Goal: Task Accomplishment & Management: Manage account settings

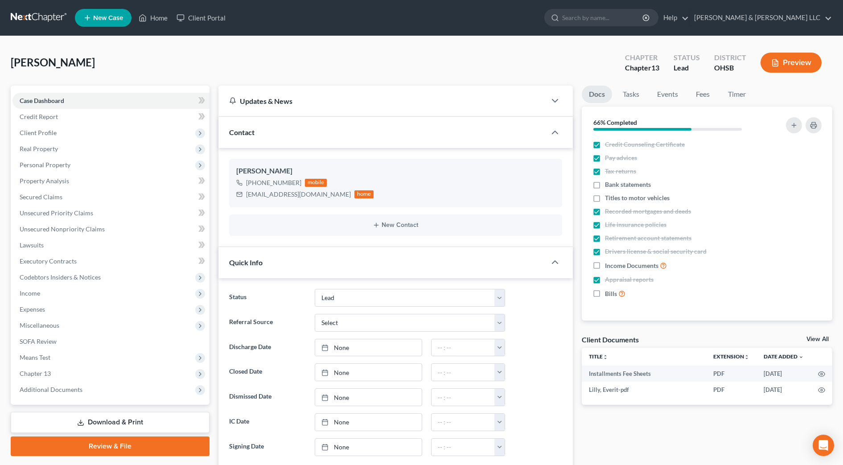
select select "5"
click at [616, 14] on input "search" at bounding box center [603, 17] width 82 height 16
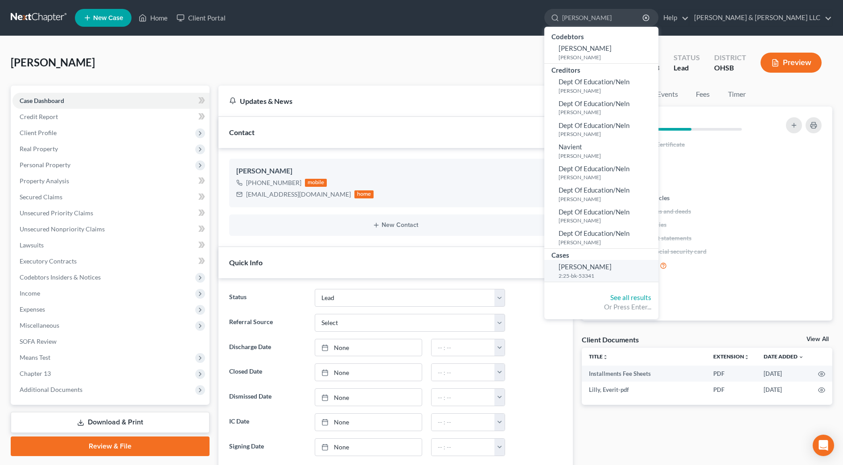
type input "[PERSON_NAME]"
click at [612, 263] on span "[PERSON_NAME]" at bounding box center [585, 267] width 53 height 8
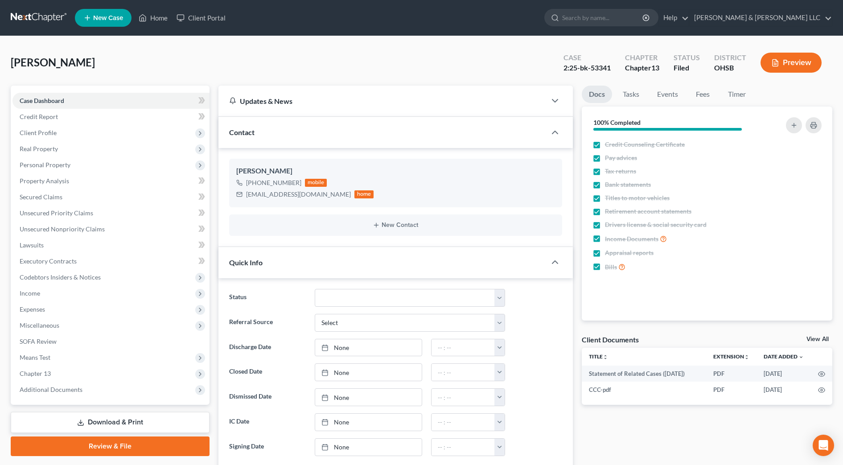
scroll to position [167, 0]
click at [43, 163] on span "Personal Property" at bounding box center [45, 165] width 51 height 8
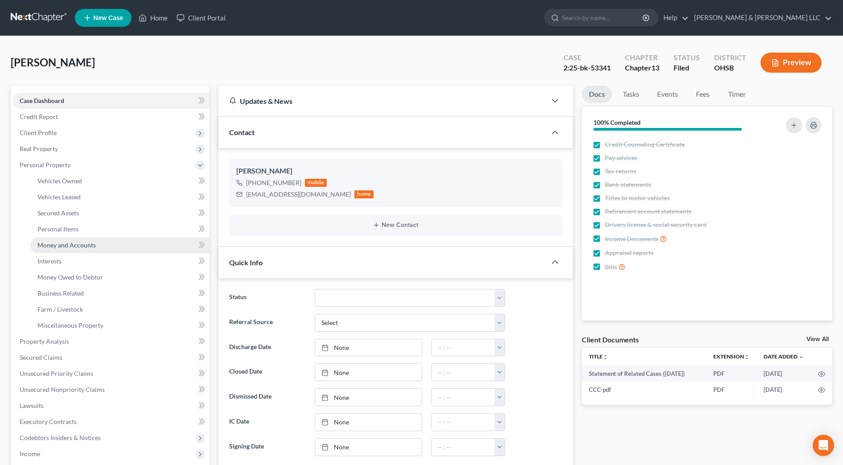
click at [58, 245] on span "Money and Accounts" at bounding box center [66, 245] width 58 height 8
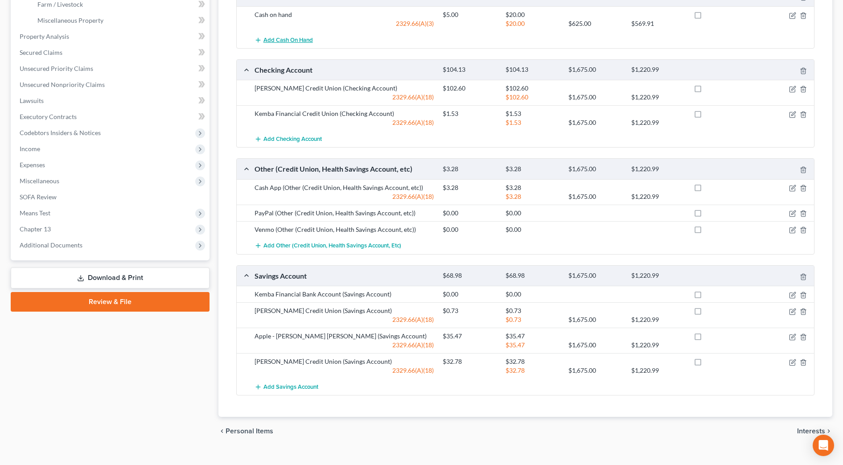
scroll to position [319, 0]
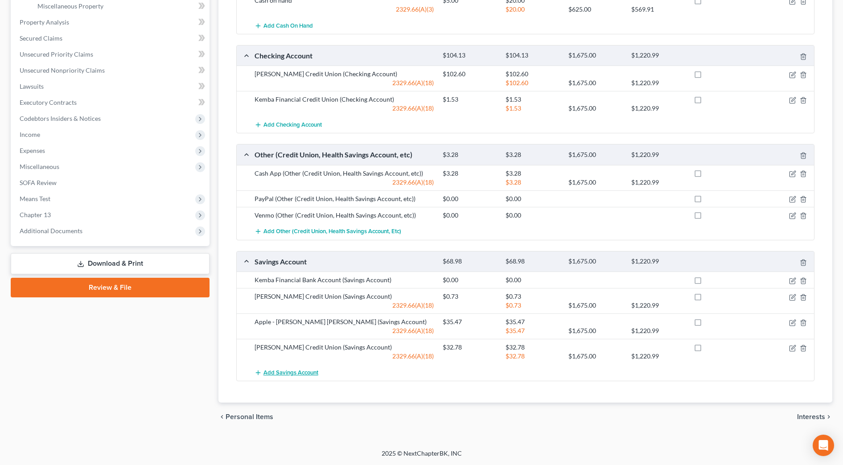
click at [302, 369] on span "Add Savings Account" at bounding box center [290, 372] width 55 height 7
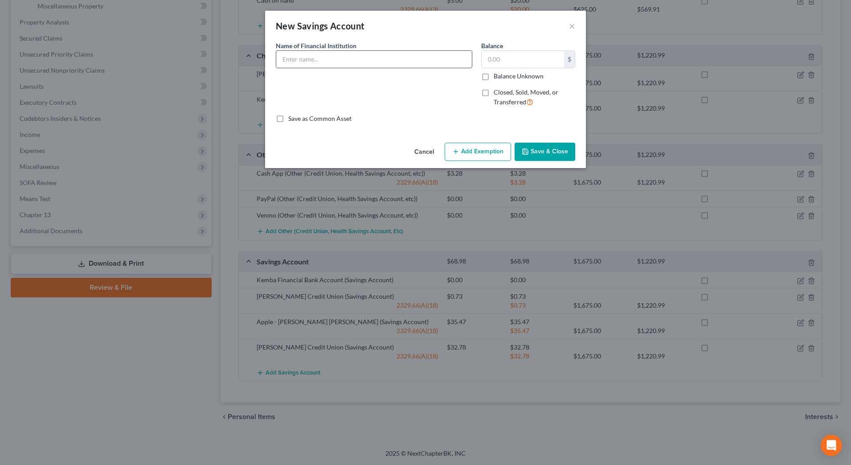
click at [360, 64] on input "text" at bounding box center [374, 59] width 196 height 17
click at [372, 61] on input "Flex Spending" at bounding box center [374, 59] width 196 height 17
type input "Flex Spending Account (Employer)"
click at [528, 54] on input "text" at bounding box center [523, 59] width 82 height 17
type input "330"
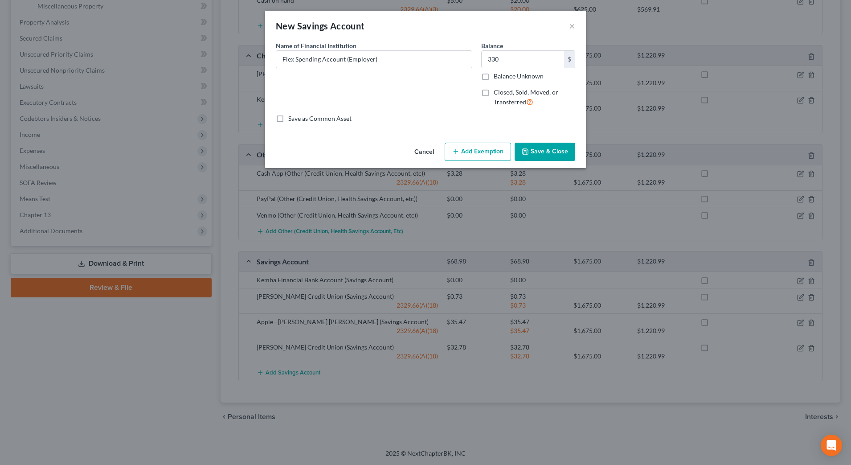
click at [493, 151] on button "Add Exemption" at bounding box center [478, 152] width 66 height 19
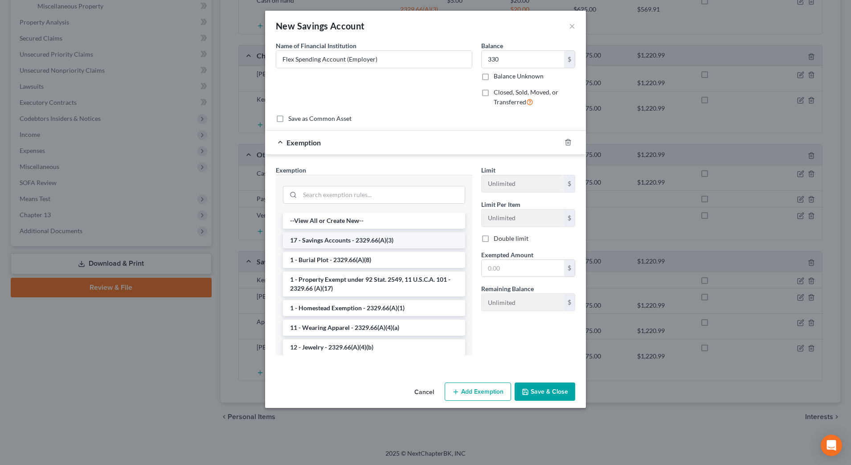
click at [372, 246] on li "17 - Savings Accounts - 2329.66(A)(3)" at bounding box center [374, 240] width 182 height 16
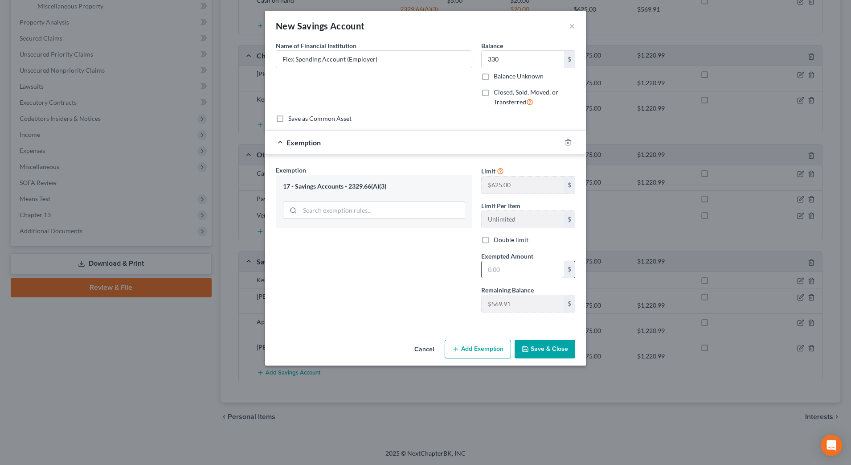
click at [507, 263] on input "text" at bounding box center [523, 269] width 82 height 17
type input "5"
type input "330"
click at [401, 284] on div "Exemption Set must be selected for CA. Exemption * 17 - Savings Accounts - 2329…" at bounding box center [374, 242] width 206 height 154
click at [552, 354] on button "Save & Close" at bounding box center [545, 349] width 61 height 19
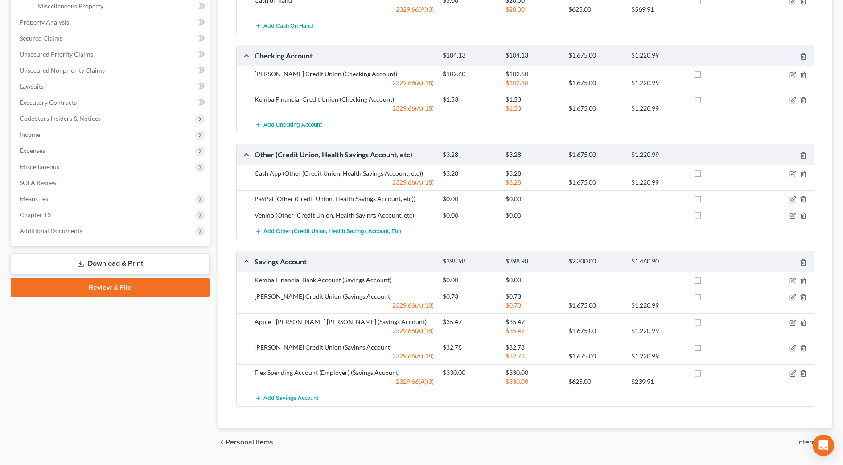
click at [162, 258] on link "Download & Print" at bounding box center [110, 263] width 199 height 21
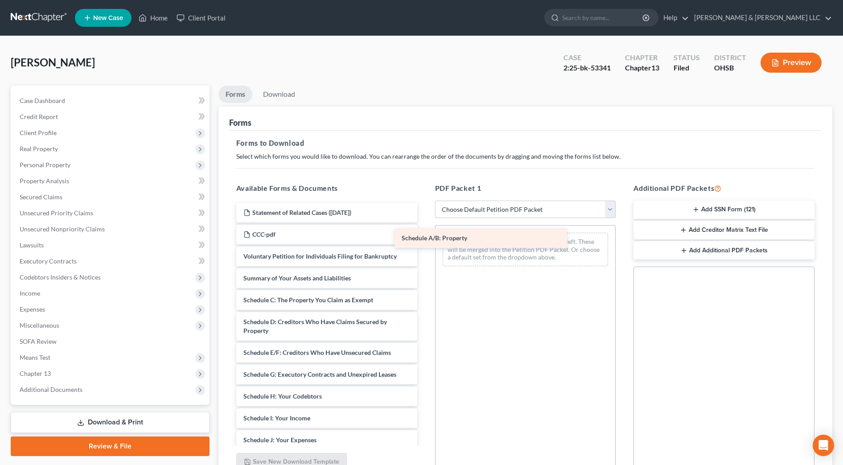
drag, startPoint x: 390, startPoint y: 303, endPoint x: 555, endPoint y: 235, distance: 178.2
click at [424, 235] on div "Schedule A/B: Property Statement of Related Cases ([DATE]) CCC-pdf Voluntary Pe…" at bounding box center [326, 423] width 195 height 440
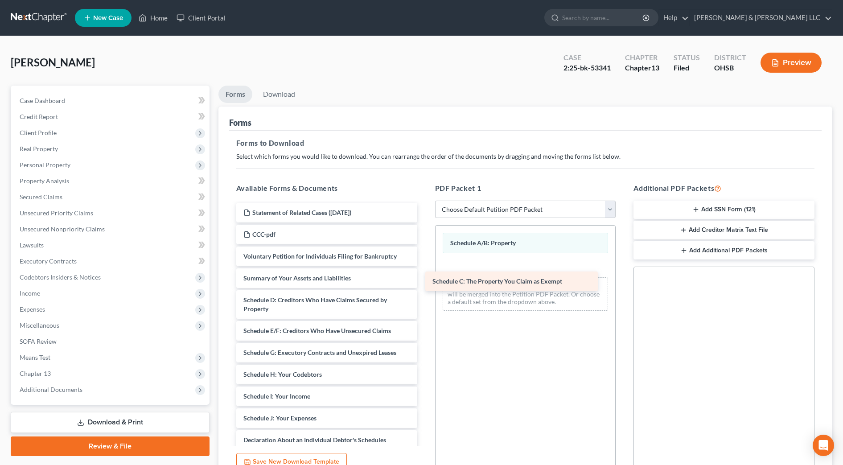
drag, startPoint x: 364, startPoint y: 301, endPoint x: 553, endPoint y: 283, distance: 189.9
click at [424, 283] on div "Schedule C: The Property You Claim as Exempt Statement of Related Cases ([DATE]…" at bounding box center [326, 412] width 195 height 418
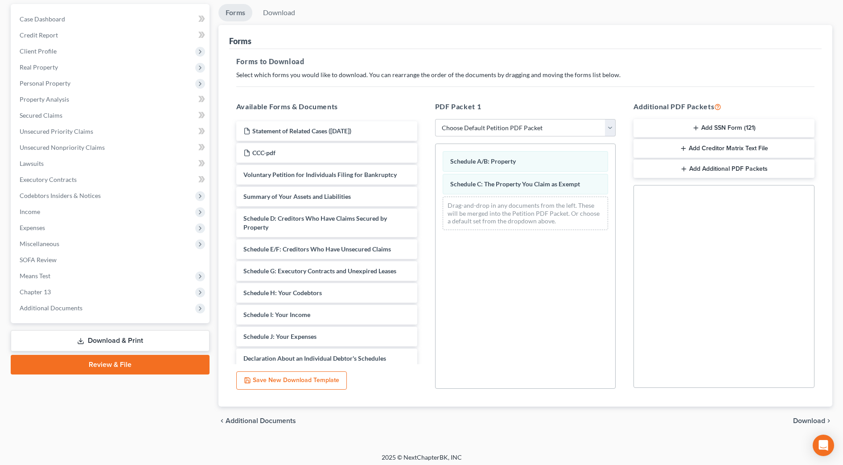
scroll to position [86, 0]
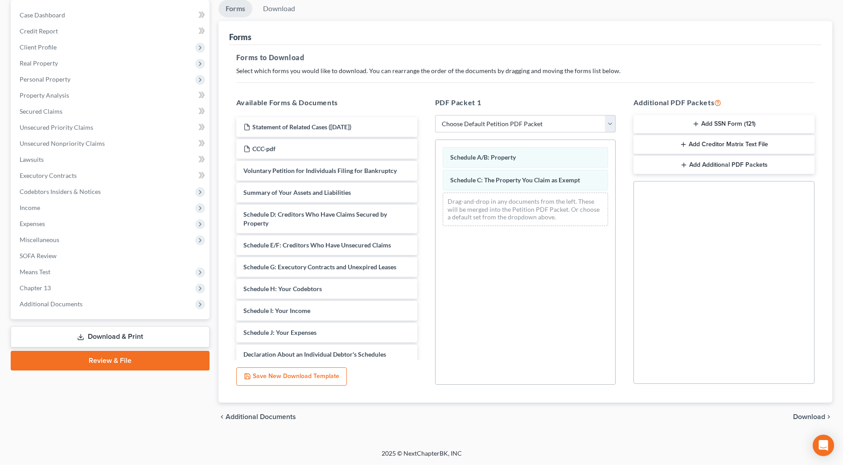
click at [550, 127] on select "Choose Default Petition PDF Packet Complete Bankruptcy Petition (all forms and …" at bounding box center [525, 124] width 181 height 18
select select "2"
click at [435, 115] on select "Choose Default Petition PDF Packet Complete Bankruptcy Petition (all forms and …" at bounding box center [525, 124] width 181 height 18
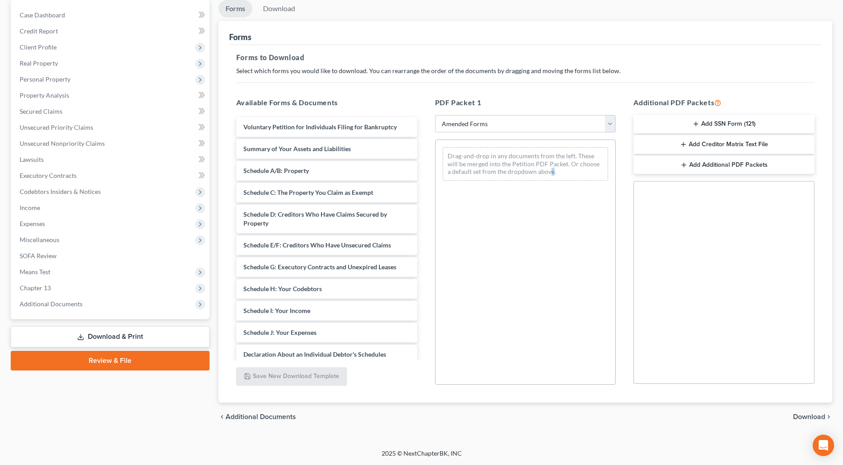
click at [547, 282] on div "Drag-and-drop in any documents from the left. These will be merged into the Pet…" at bounding box center [525, 262] width 181 height 245
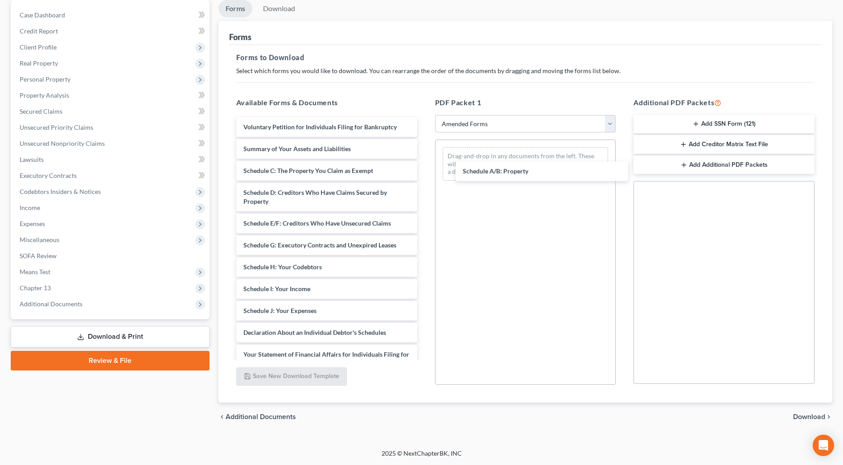
drag, startPoint x: 329, startPoint y: 169, endPoint x: 336, endPoint y: 168, distance: 6.7
click at [424, 169] on div "Schedule A/B: Property Voluntary Petition for Individuals Filing for Bankruptcy…" at bounding box center [326, 315] width 195 height 396
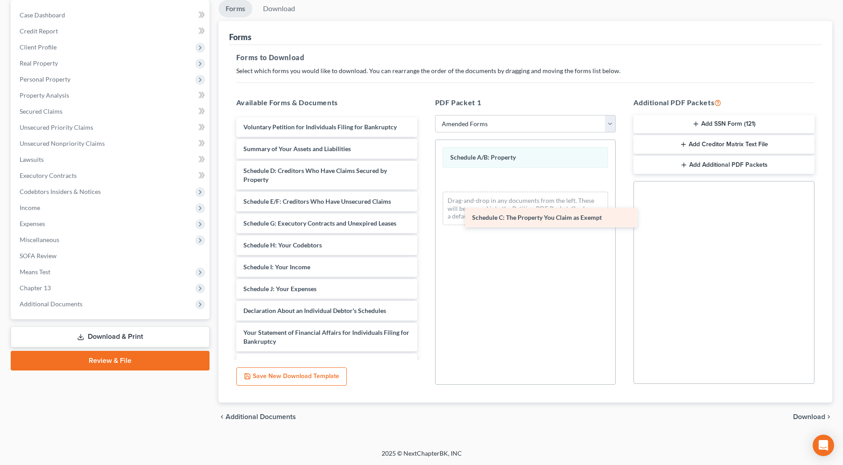
drag, startPoint x: 343, startPoint y: 170, endPoint x: 575, endPoint y: 211, distance: 234.9
click at [424, 211] on div "Schedule C: The Property You Claim as Exempt Voluntary Petition for Individuals…" at bounding box center [326, 304] width 195 height 374
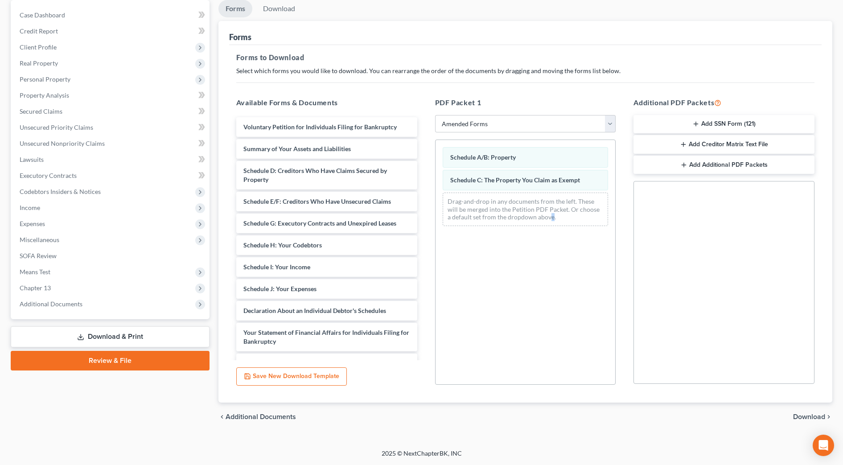
click at [818, 418] on span "Download" at bounding box center [809, 416] width 32 height 7
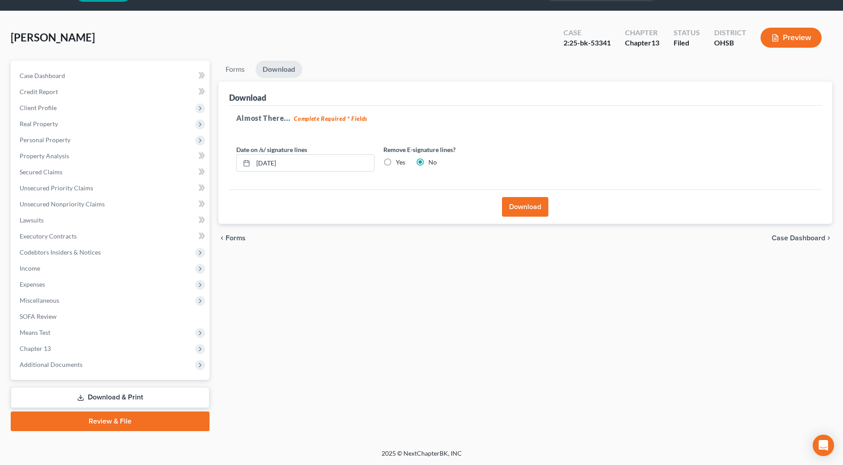
scroll to position [25, 0]
click at [86, 206] on span "Unsecured Nonpriority Claims" at bounding box center [62, 204] width 85 height 8
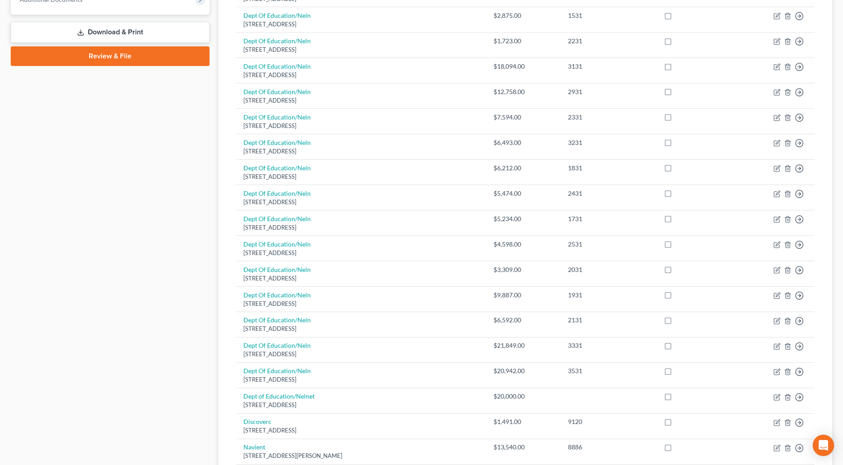
scroll to position [557, 0]
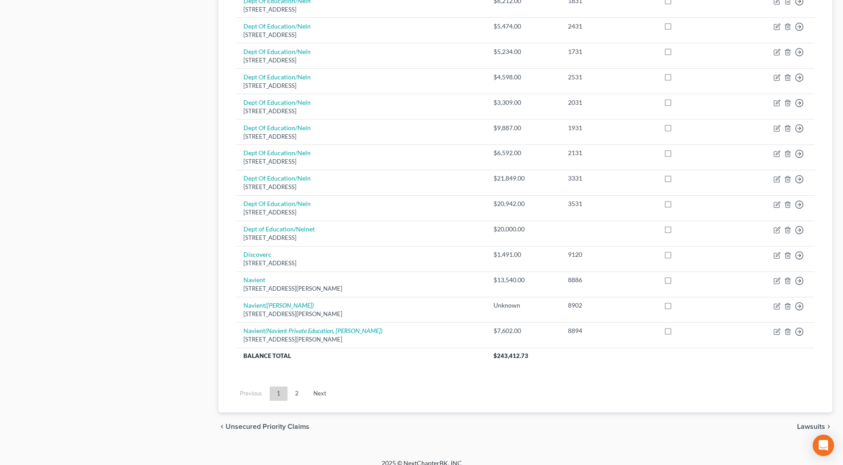
drag, startPoint x: 427, startPoint y: 302, endPoint x: 449, endPoint y: 388, distance: 88.6
click at [449, 388] on ul "Previous 1 2 Next" at bounding box center [525, 393] width 592 height 23
click at [325, 396] on link "Next" at bounding box center [319, 394] width 27 height 14
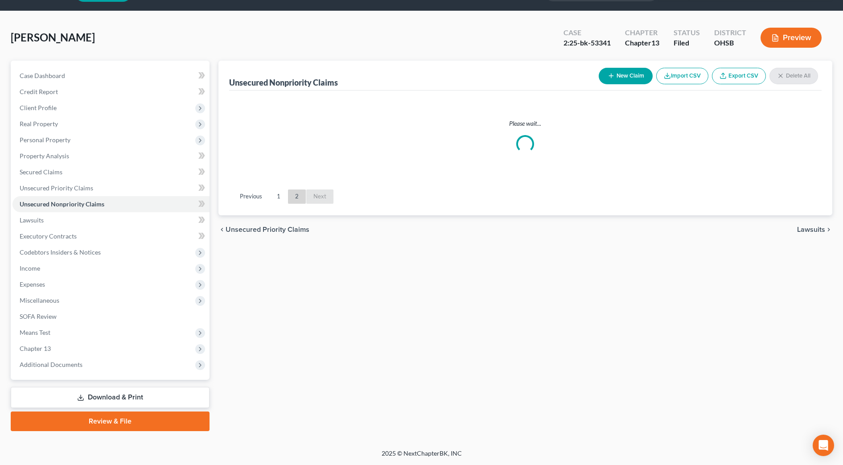
scroll to position [25, 0]
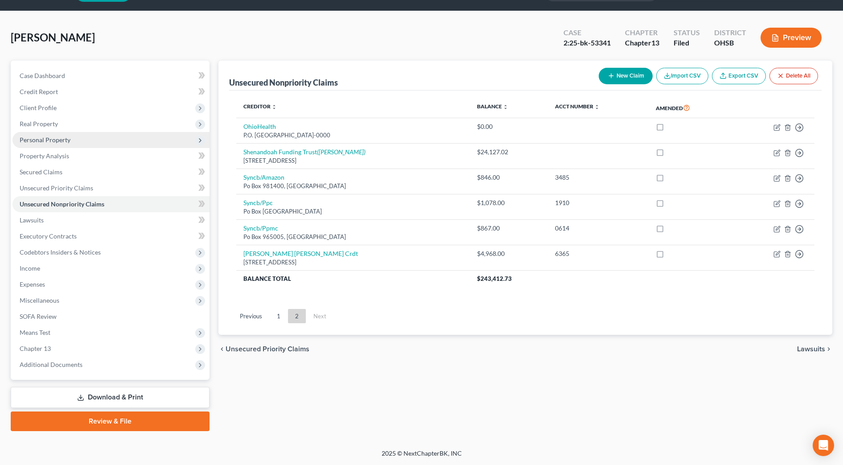
click at [58, 142] on span "Personal Property" at bounding box center [45, 140] width 51 height 8
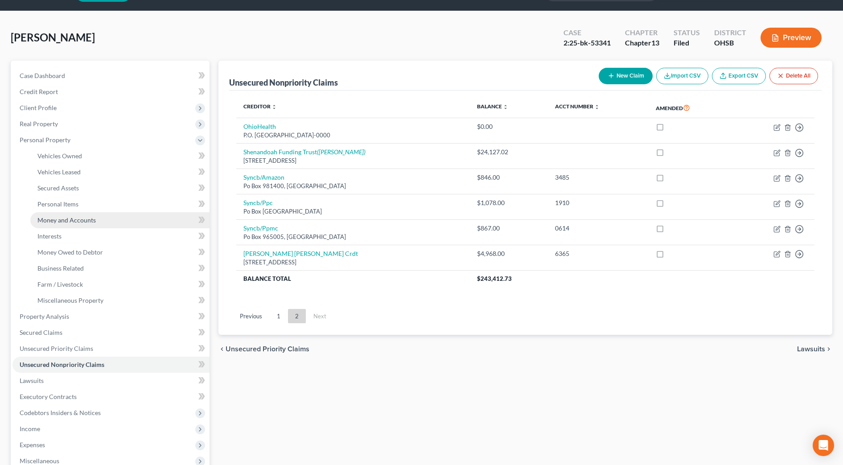
click at [74, 220] on span "Money and Accounts" at bounding box center [66, 220] width 58 height 8
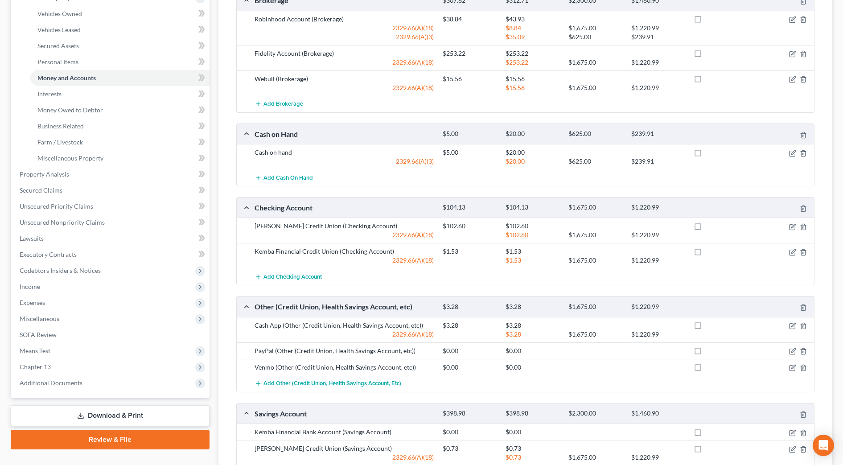
scroll to position [345, 0]
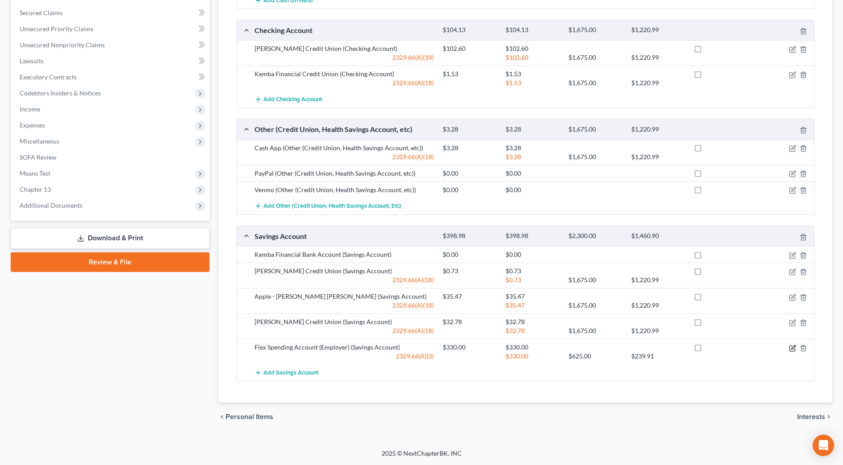
click at [792, 349] on icon "button" at bounding box center [793, 347] width 4 height 4
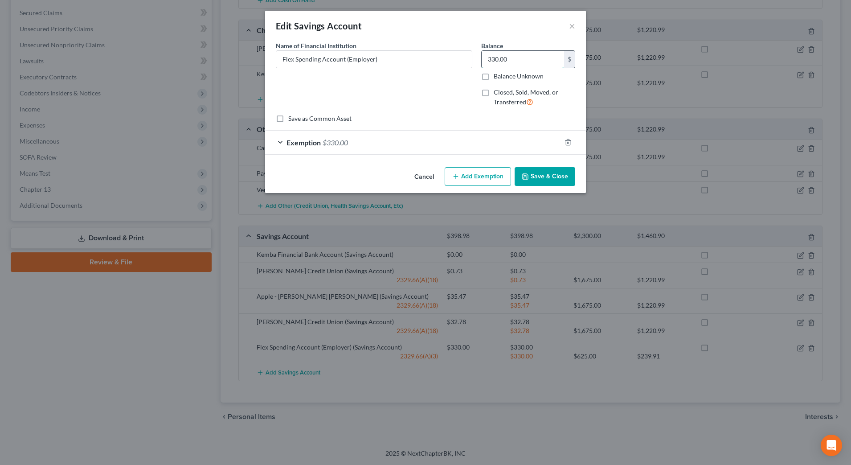
click at [517, 54] on input "330.00" at bounding box center [523, 59] width 82 height 17
click at [374, 61] on input "Flex Spending Account (Employer)" at bounding box center [374, 59] width 196 height 17
type input "Flex Spending Account (Through employer $330 in account)"
click at [570, 141] on icon "button" at bounding box center [568, 143] width 4 height 6
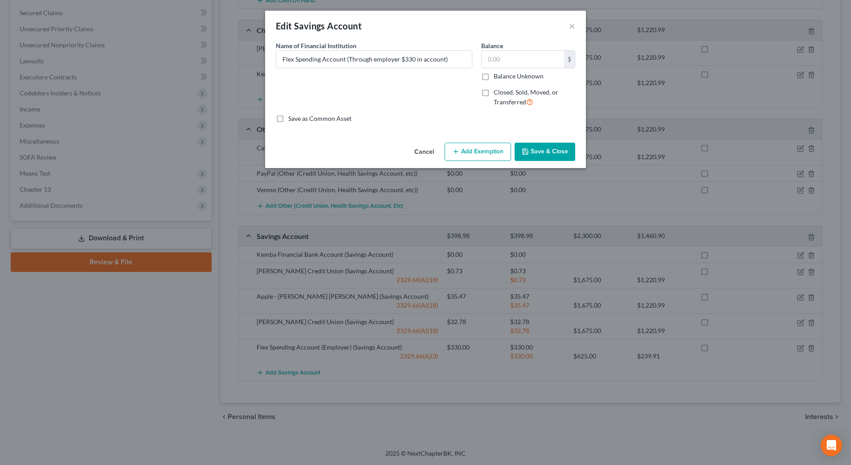
click at [564, 165] on div "Cancel Add Exemption Save & Close" at bounding box center [425, 153] width 321 height 29
click at [561, 149] on button "Save & Close" at bounding box center [545, 152] width 61 height 19
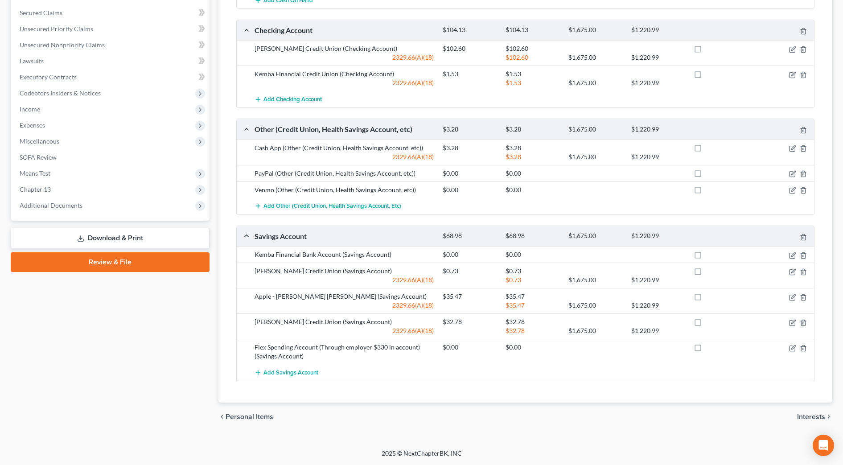
click at [91, 235] on link "Download & Print" at bounding box center [110, 238] width 199 height 21
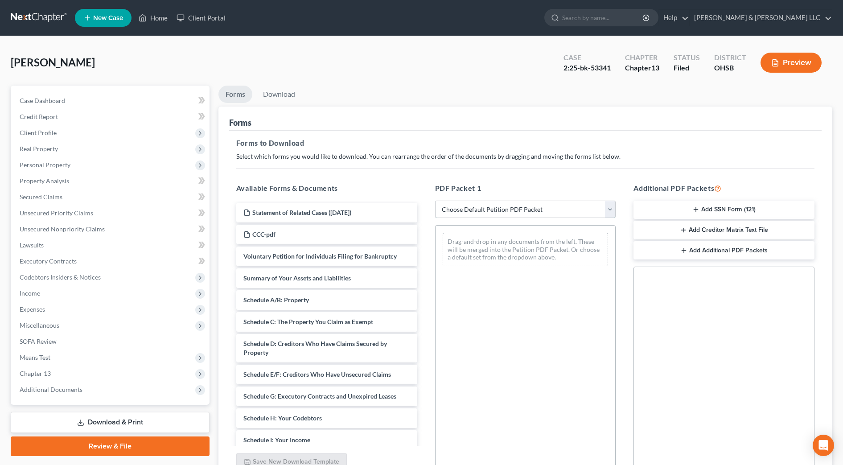
click at [510, 214] on select "Choose Default Petition PDF Packet Complete Bankruptcy Petition (all forms and …" at bounding box center [525, 210] width 181 height 18
select select "2"
click at [435, 201] on select "Choose Default Petition PDF Packet Complete Bankruptcy Petition (all forms and …" at bounding box center [525, 210] width 181 height 18
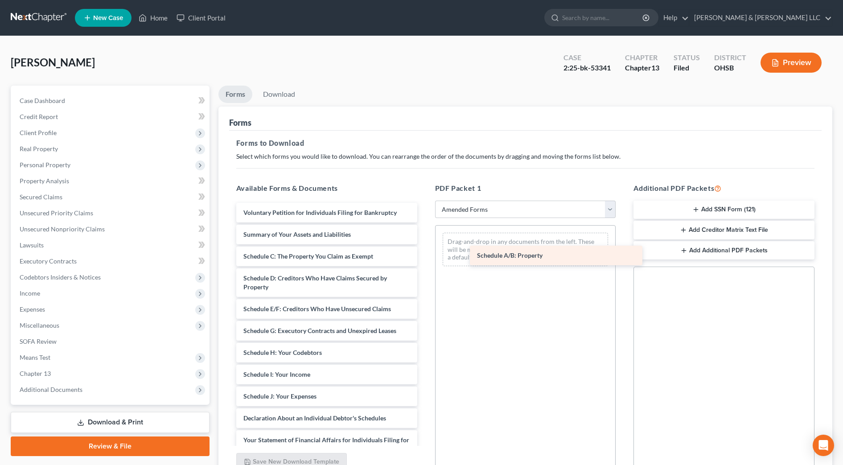
drag, startPoint x: 328, startPoint y: 256, endPoint x: 556, endPoint y: 255, distance: 228.3
click at [424, 255] on div "Schedule A/B: Property Voluntary Petition for Individuals Filing for Bankruptcy…" at bounding box center [326, 401] width 195 height 396
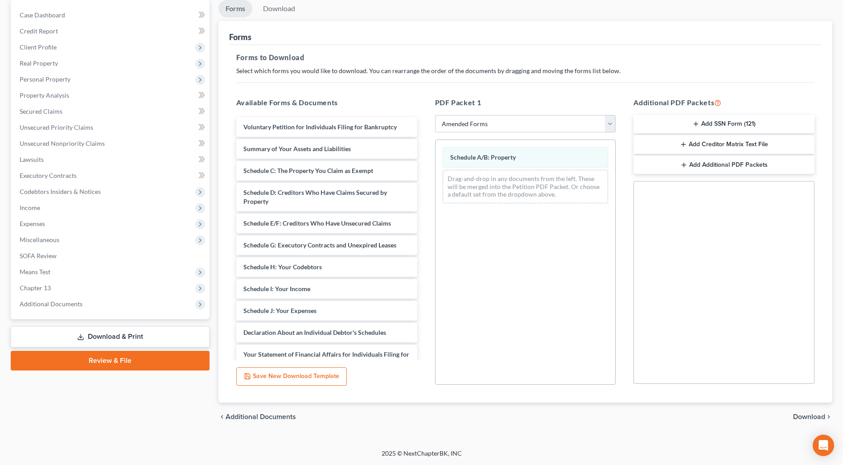
click at [816, 416] on span "Download" at bounding box center [809, 416] width 32 height 7
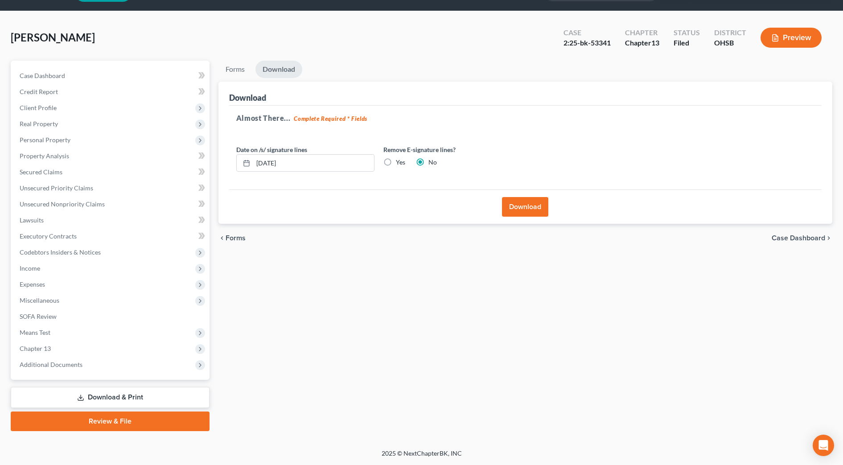
scroll to position [25, 0]
click at [519, 211] on button "Download" at bounding box center [525, 207] width 46 height 20
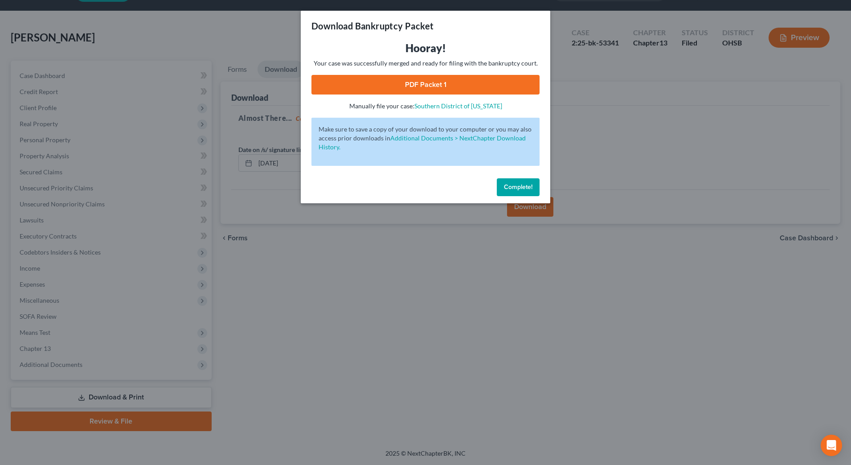
click at [462, 88] on link "PDF Packet 1" at bounding box center [426, 85] width 228 height 20
click at [530, 190] on span "Complete!" at bounding box center [518, 187] width 29 height 8
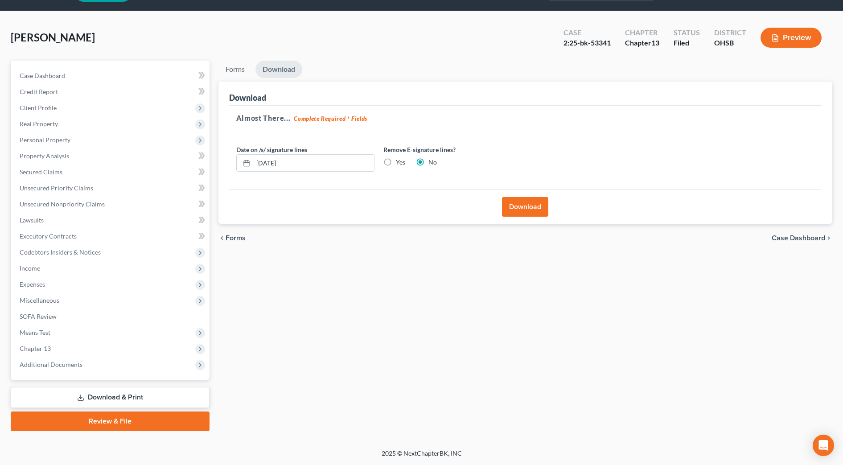
scroll to position [0, 0]
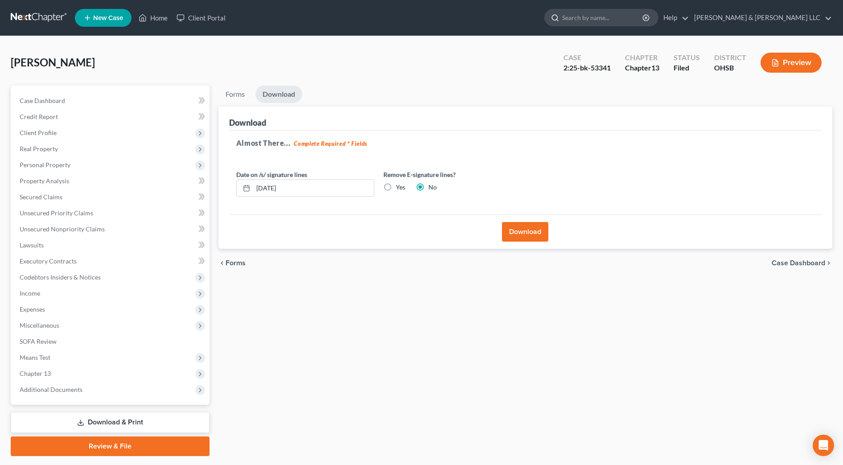
click at [641, 15] on input "search" at bounding box center [603, 17] width 82 height 16
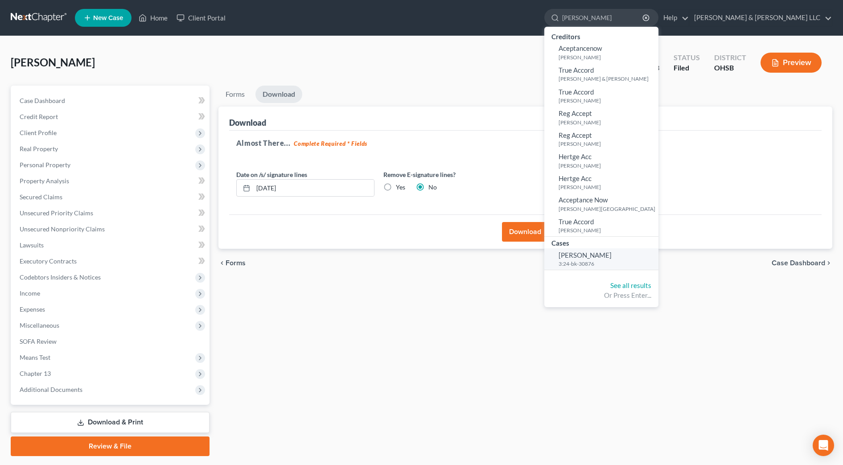
type input "[PERSON_NAME]"
click at [612, 253] on span "[PERSON_NAME]" at bounding box center [585, 255] width 53 height 8
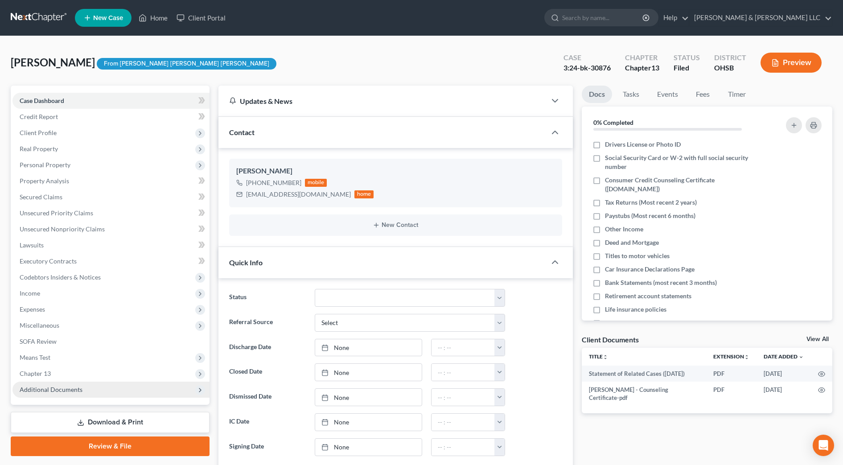
click at [112, 387] on span "Additional Documents" at bounding box center [110, 390] width 197 height 16
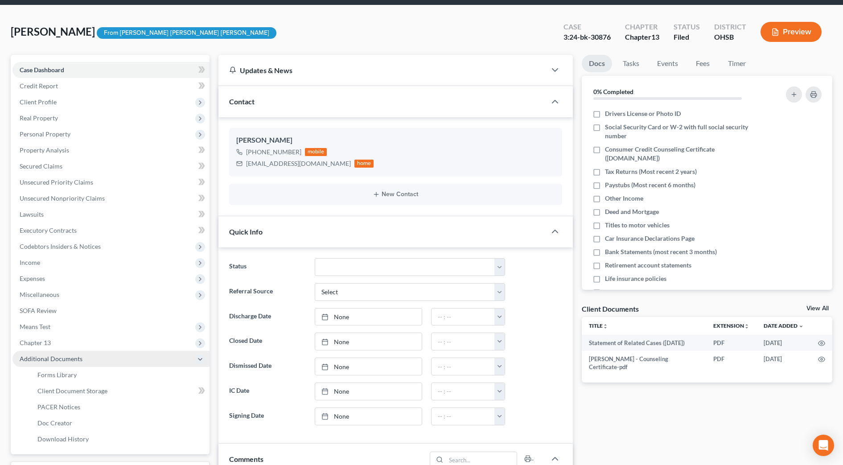
scroll to position [56, 0]
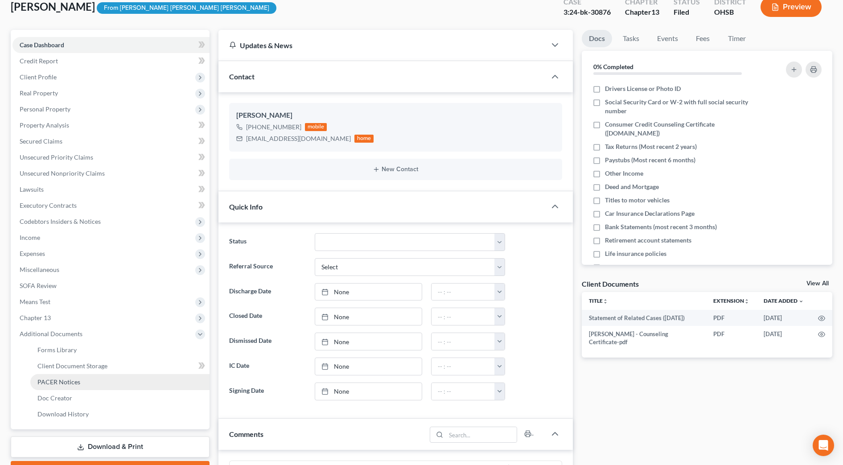
click at [60, 376] on link "PACER Notices" at bounding box center [119, 382] width 179 height 16
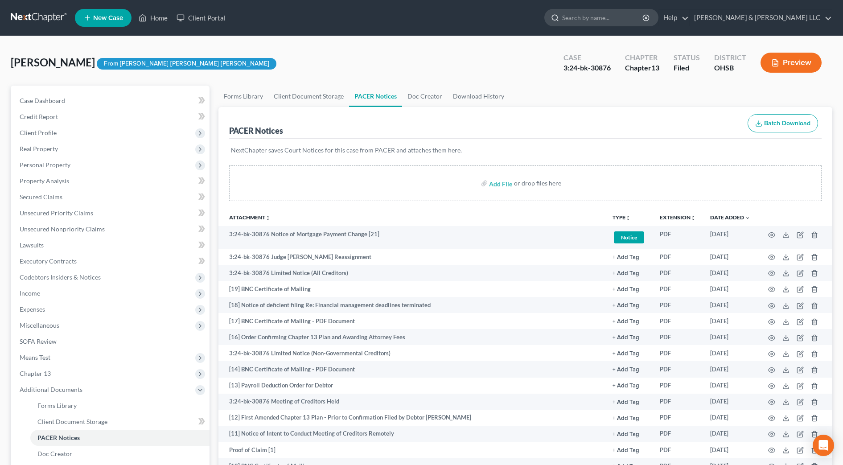
click at [644, 21] on input "search" at bounding box center [603, 17] width 82 height 16
click at [64, 104] on link "Case Dashboard" at bounding box center [110, 101] width 197 height 16
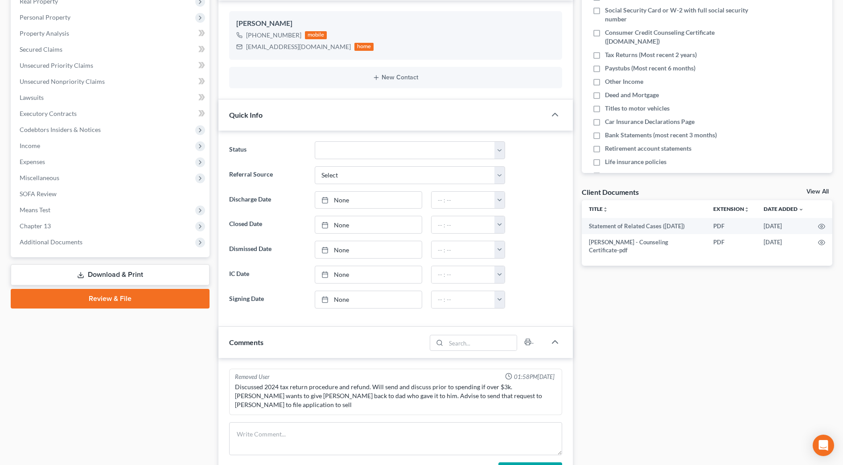
scroll to position [223, 0]
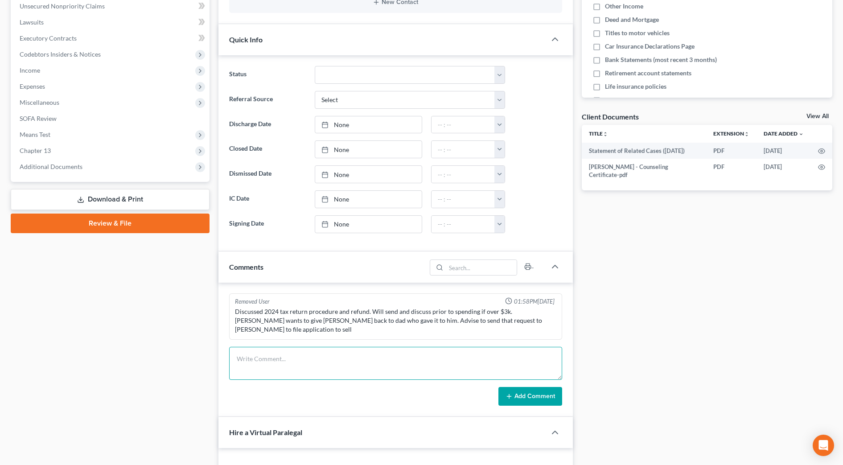
click at [291, 348] on textarea at bounding box center [395, 363] width 333 height 33
type textarea "Emailed client [DATE] re: mtg increase. Sent follow up email [DATE] on options."
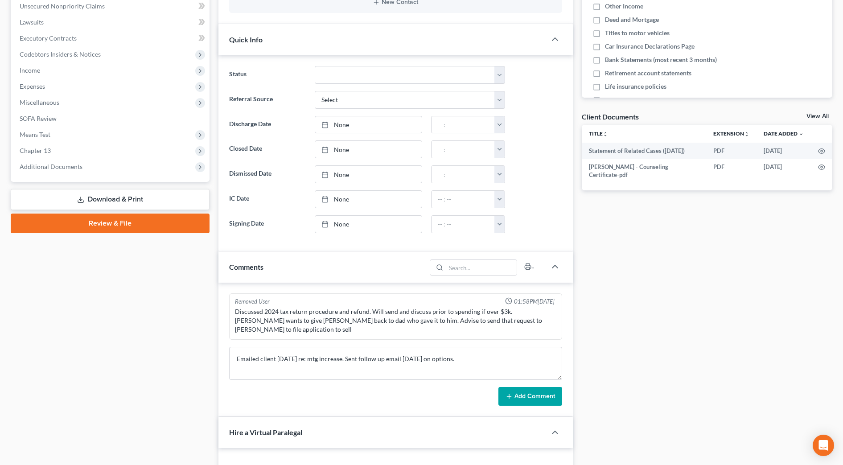
click at [551, 396] on button "Add Comment" at bounding box center [530, 396] width 64 height 19
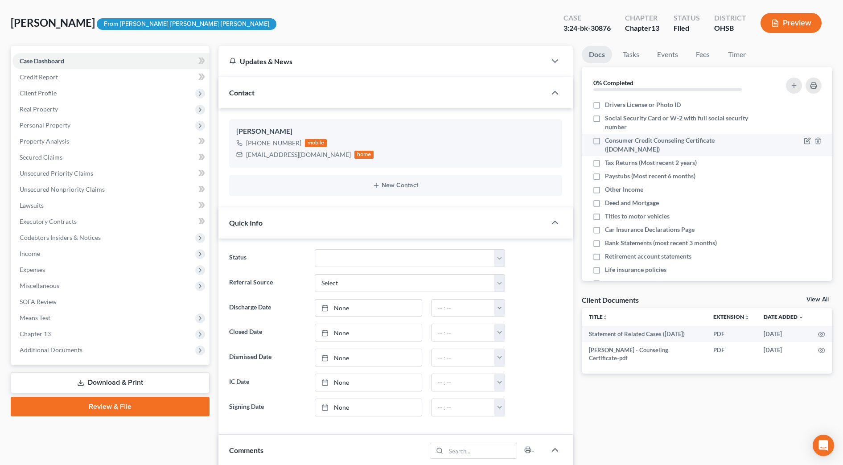
scroll to position [0, 0]
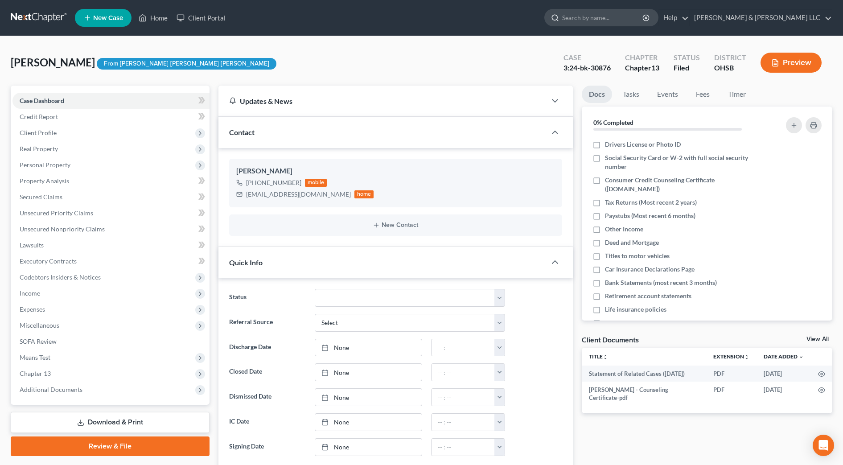
click at [637, 16] on input "search" at bounding box center [603, 17] width 82 height 16
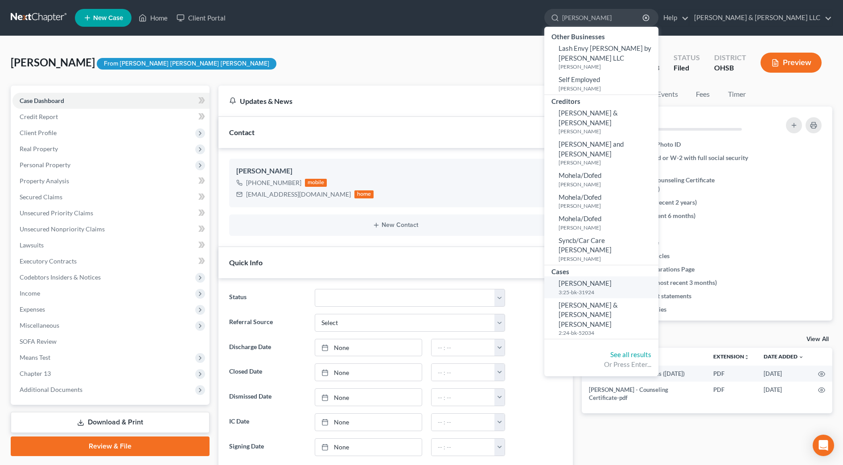
type input "[PERSON_NAME]"
click at [612, 279] on span "[PERSON_NAME]" at bounding box center [585, 283] width 53 height 8
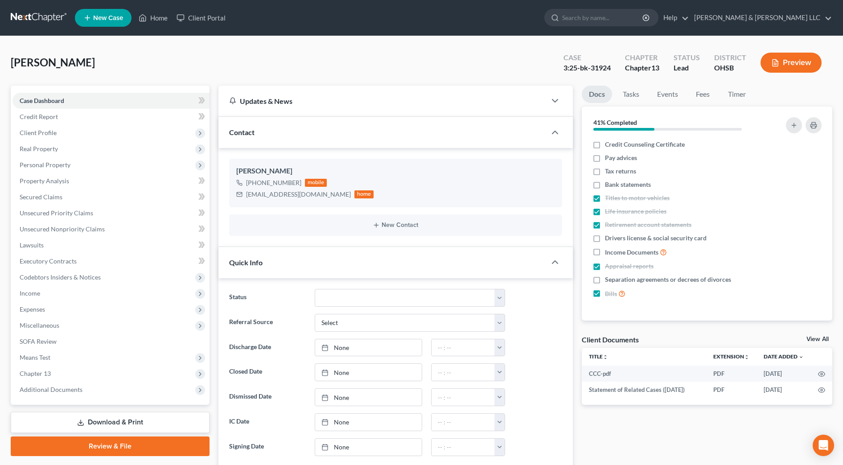
scroll to position [384, 0]
click at [337, 304] on select "Closed Discharged Dismissed Filed In Progress Lead Lost Lead Ready to File Reta…" at bounding box center [410, 298] width 190 height 18
select select "3"
click at [315, 289] on select "Closed Discharged Dismissed Filed In Progress Lead Lost Lead Ready to File Reta…" at bounding box center [410, 298] width 190 height 18
click at [84, 341] on link "SOFA Review" at bounding box center [110, 341] width 197 height 16
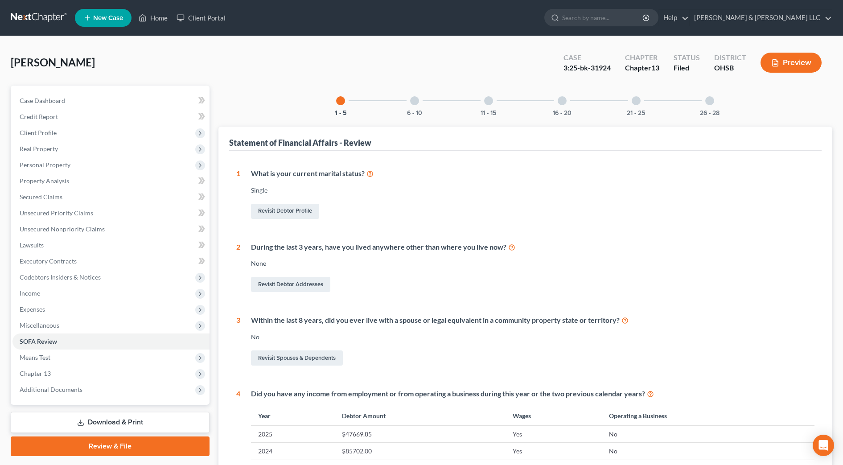
click at [399, 116] on div "1 - 5 6 - 10 11 - 15 16 - 20 21 - 25 26 - 28 Statement of Financial Affairs - R…" at bounding box center [525, 347] width 614 height 522
click at [410, 110] on button "6 - 10" at bounding box center [414, 113] width 15 height 6
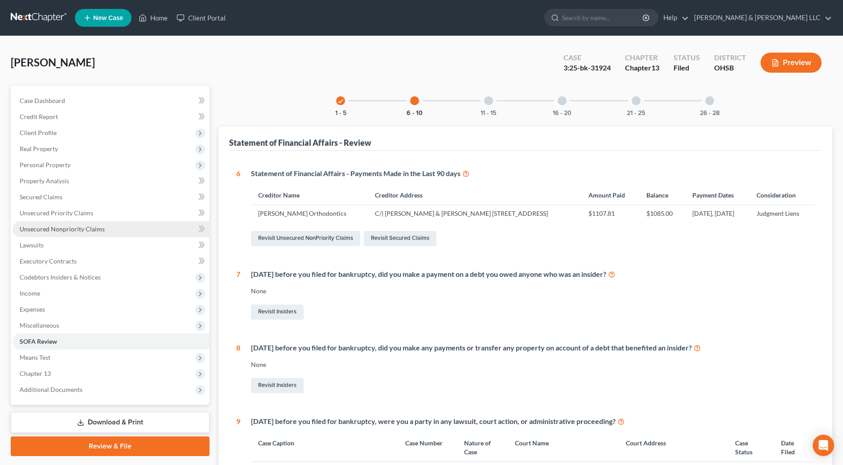
click at [80, 231] on span "Unsecured Nonpriority Claims" at bounding box center [62, 229] width 85 height 8
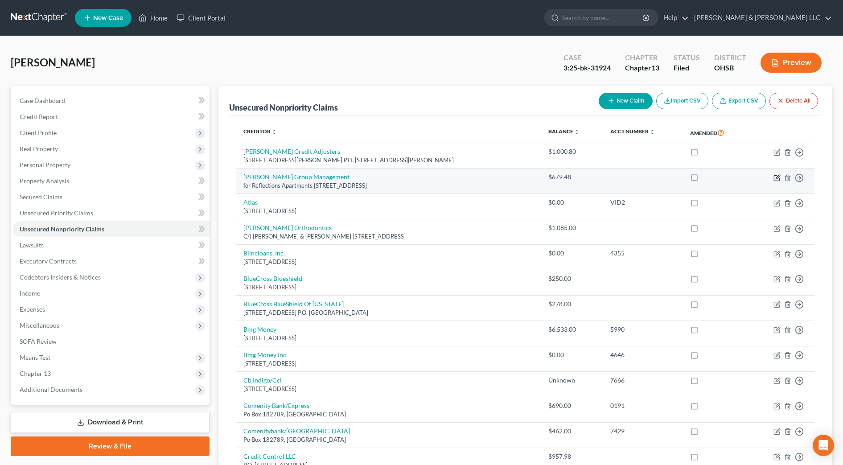
click at [777, 176] on icon "button" at bounding box center [778, 177] width 4 height 4
select select "15"
select select "8"
select select "0"
select select "1"
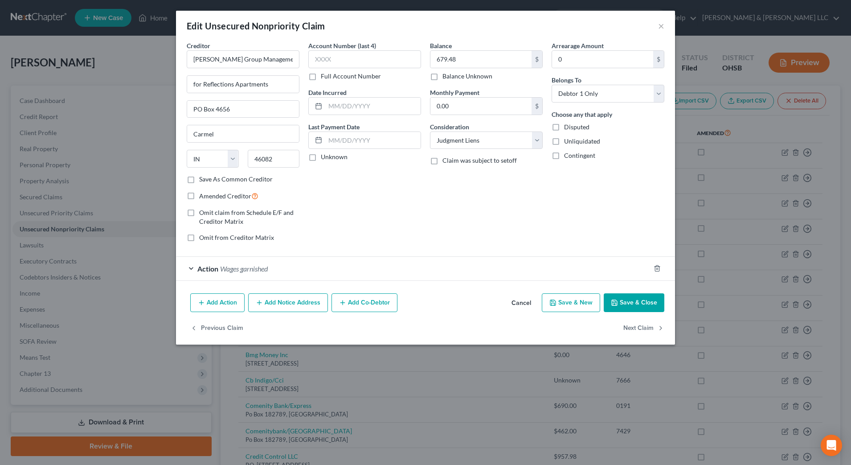
click at [344, 264] on div "Action Wages garnished" at bounding box center [413, 269] width 474 height 24
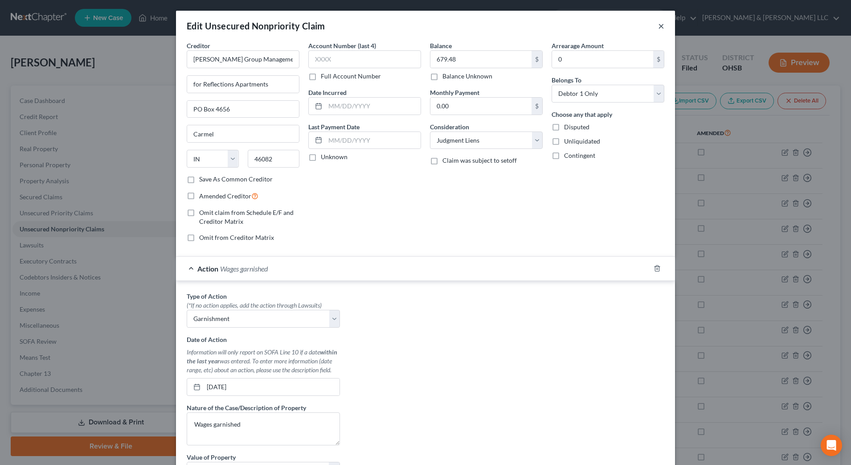
click at [658, 26] on button "×" at bounding box center [661, 26] width 6 height 11
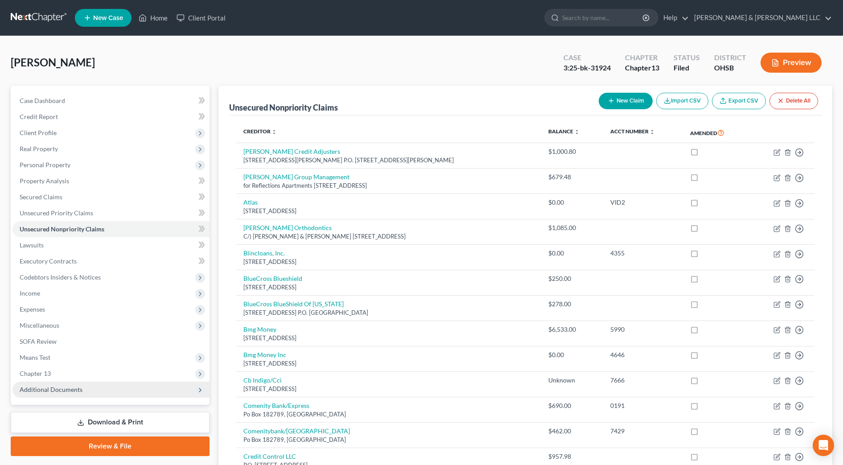
click at [48, 389] on span "Additional Documents" at bounding box center [51, 390] width 63 height 8
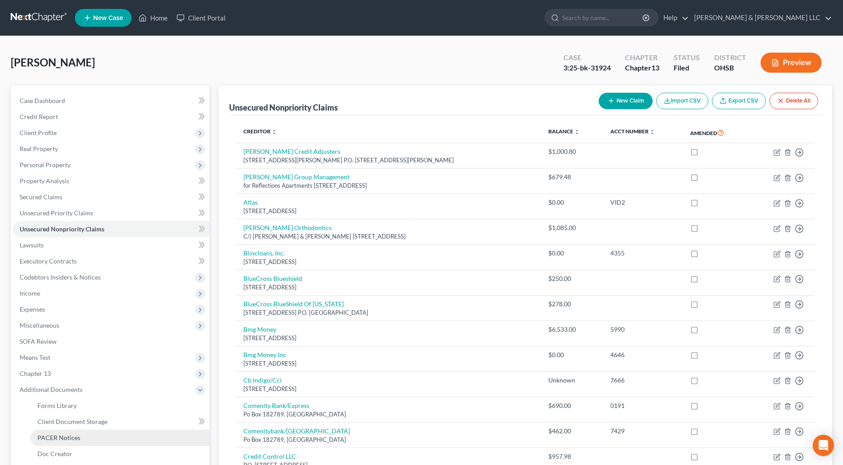
click at [71, 437] on span "PACER Notices" at bounding box center [58, 438] width 43 height 8
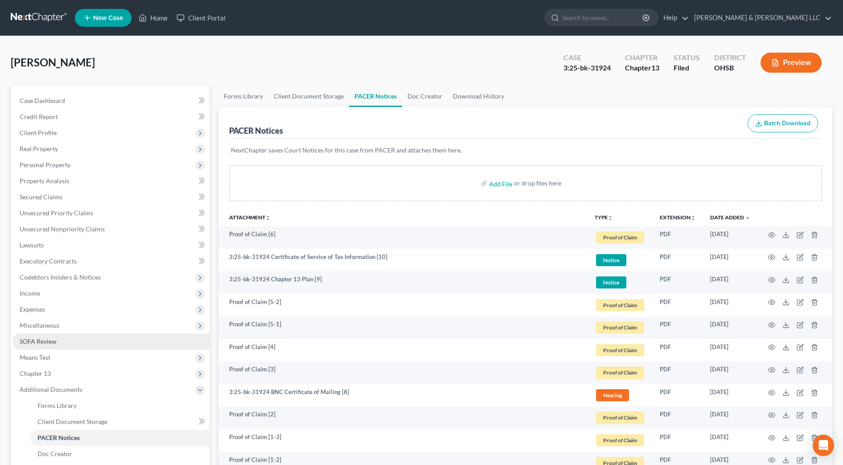
click at [66, 337] on link "SOFA Review" at bounding box center [110, 341] width 197 height 16
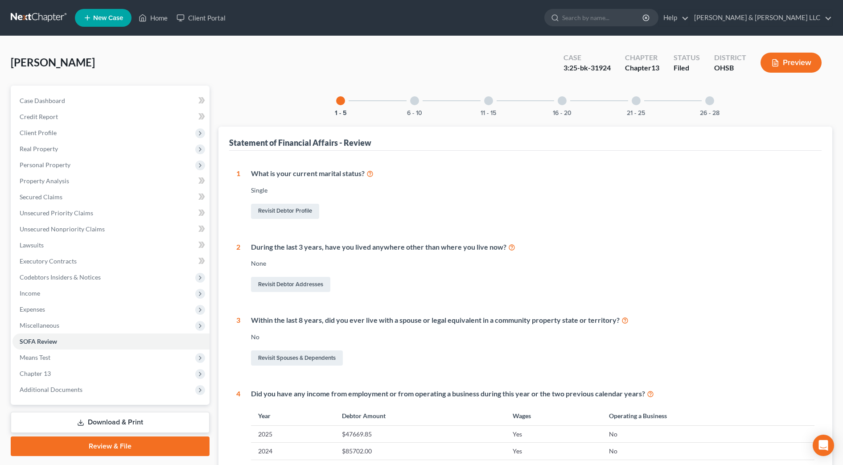
click at [407, 106] on div "6 - 10" at bounding box center [414, 101] width 30 height 30
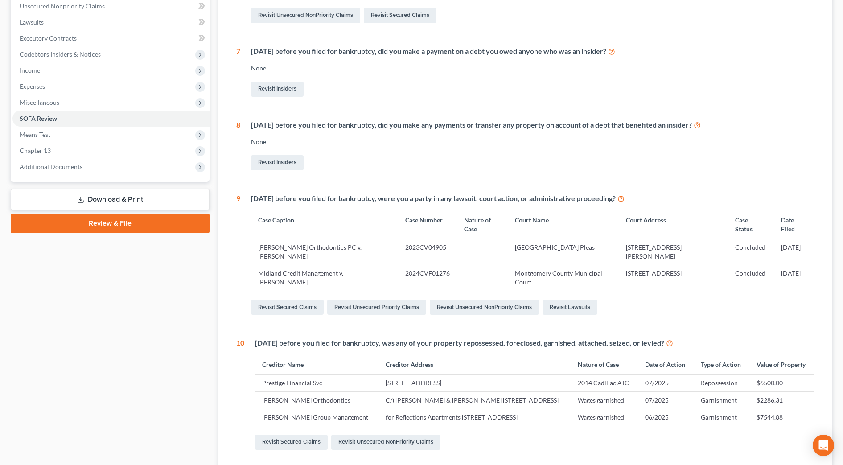
scroll to position [279, 0]
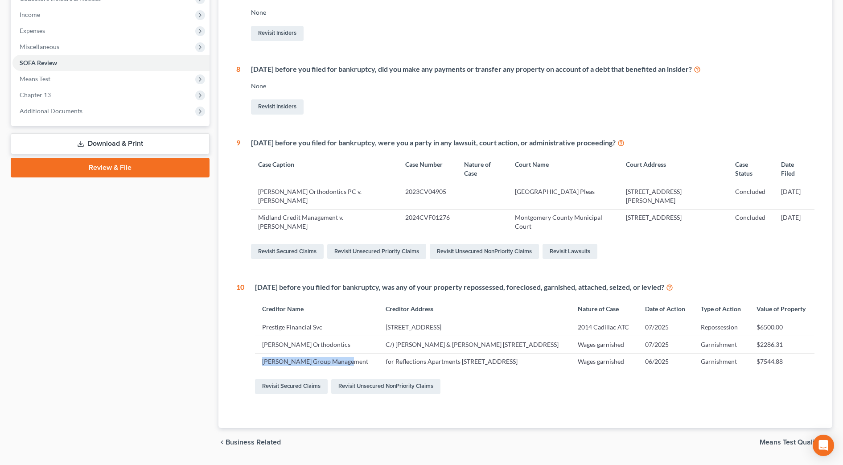
drag, startPoint x: 304, startPoint y: 401, endPoint x: 265, endPoint y: 390, distance: 40.7
click at [261, 370] on td "[PERSON_NAME] Group Management" at bounding box center [316, 361] width 123 height 17
drag, startPoint x: 265, startPoint y: 390, endPoint x: 271, endPoint y: 392, distance: 6.5
copy td "[PERSON_NAME] Group Management"
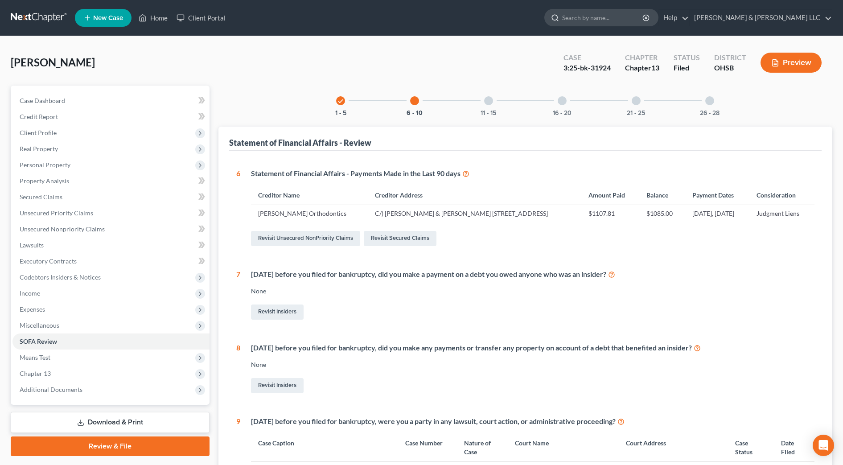
click at [617, 12] on input "search" at bounding box center [603, 17] width 82 height 16
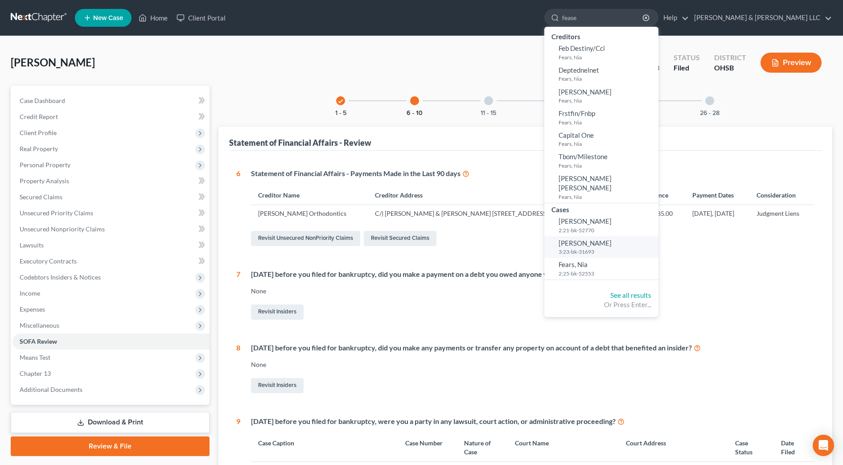
type input "fease"
click at [649, 248] on small "3:23-bk-31693" at bounding box center [608, 252] width 98 height 8
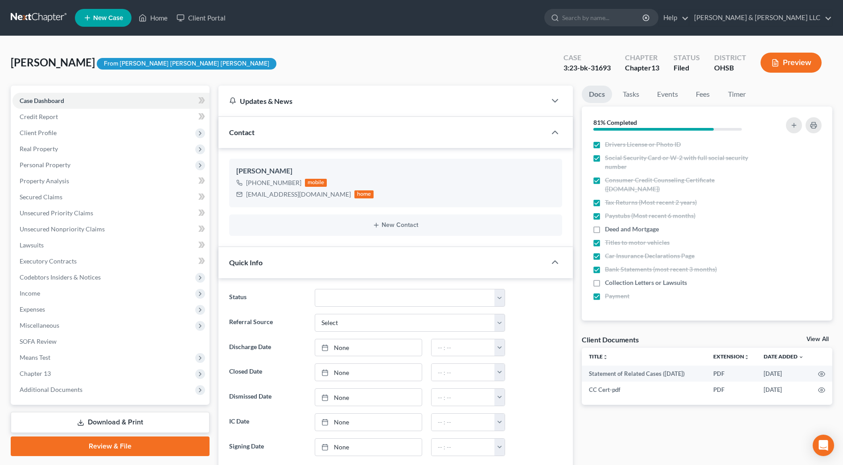
scroll to position [301, 0]
click at [31, 307] on span "Expenses" at bounding box center [32, 309] width 25 height 8
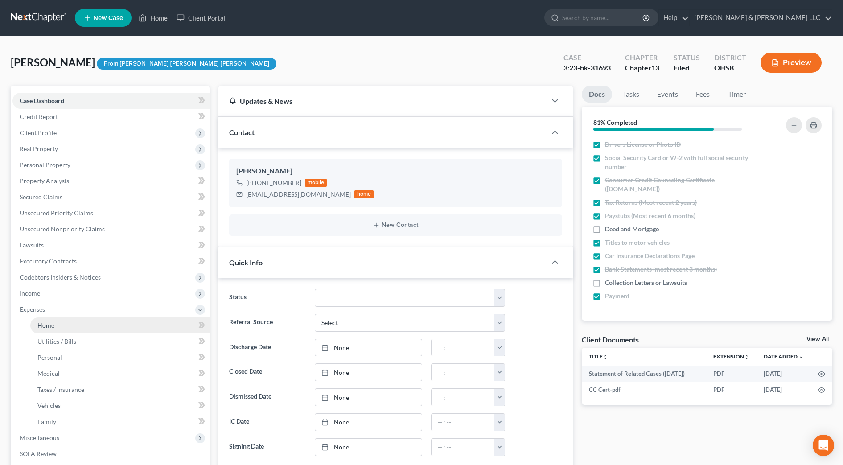
click at [38, 323] on span "Home" at bounding box center [45, 325] width 17 height 8
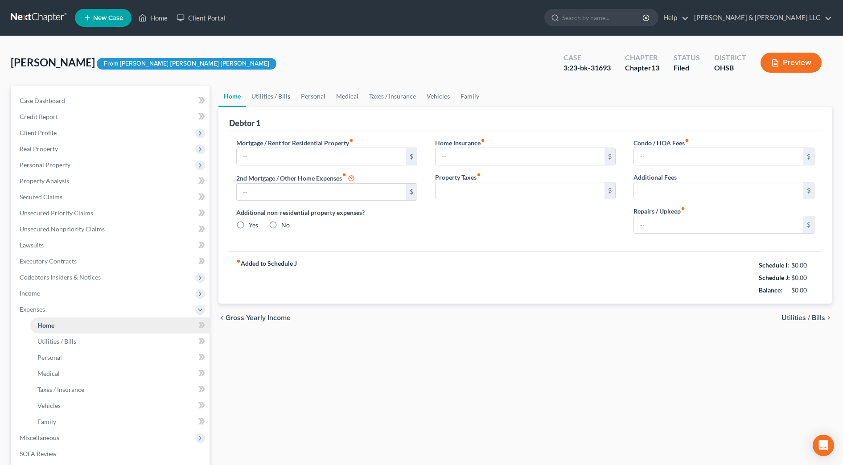
type input "0.00"
radio input "true"
type input "0.00"
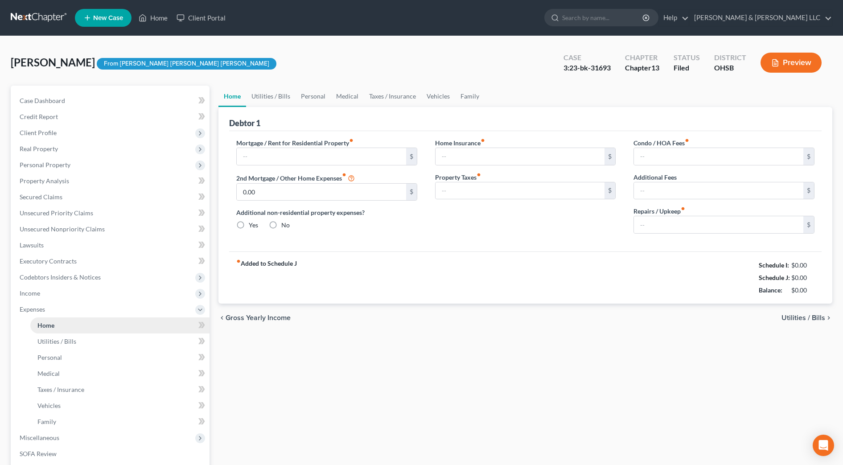
type input "0.00"
type input "100.00"
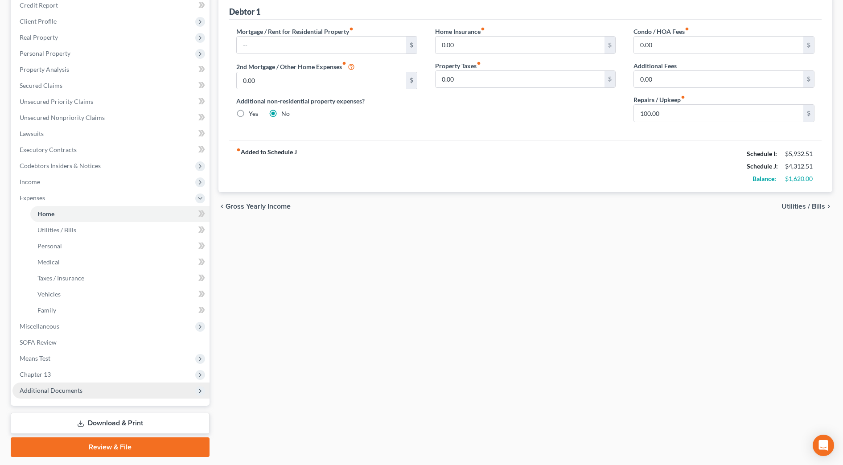
click at [66, 387] on span "Additional Documents" at bounding box center [51, 391] width 63 height 8
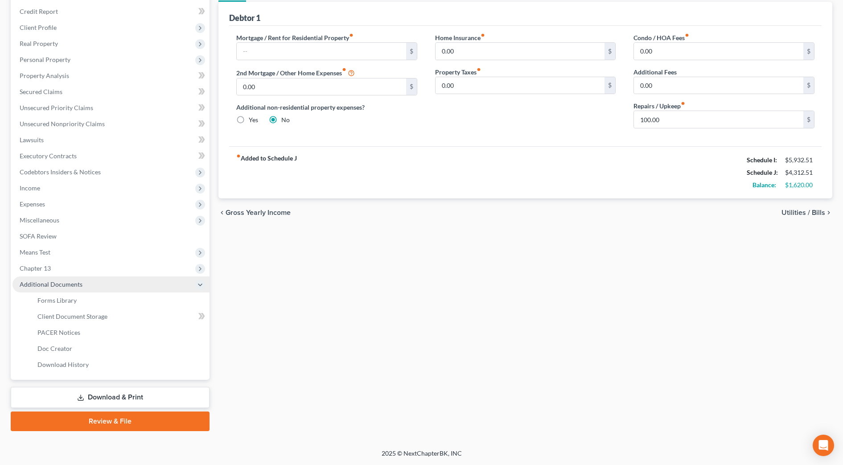
scroll to position [105, 0]
click at [74, 334] on span "PACER Notices" at bounding box center [58, 333] width 43 height 8
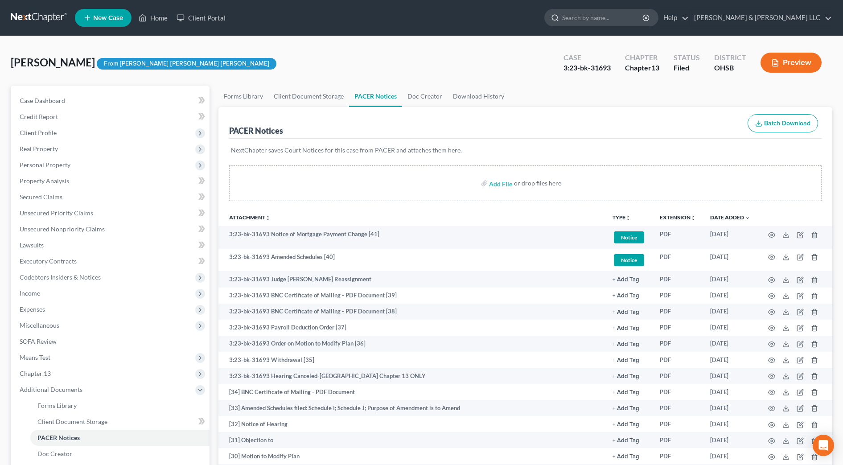
click at [626, 16] on input "search" at bounding box center [603, 17] width 82 height 16
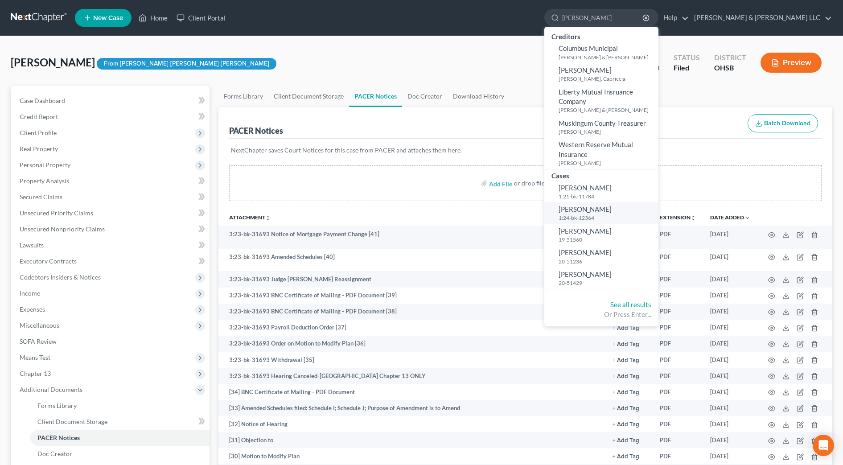
type input "[PERSON_NAME]"
click at [612, 207] on span "[PERSON_NAME]" at bounding box center [585, 209] width 53 height 8
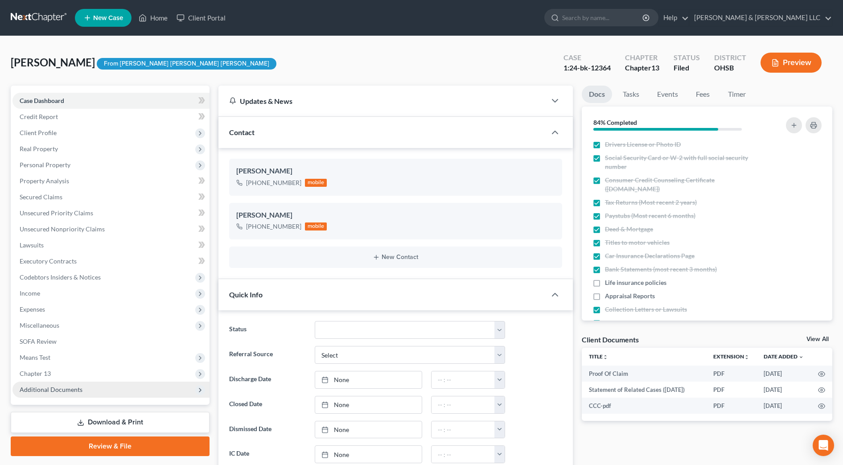
scroll to position [73, 0]
click at [66, 387] on span "Additional Documents" at bounding box center [51, 390] width 63 height 8
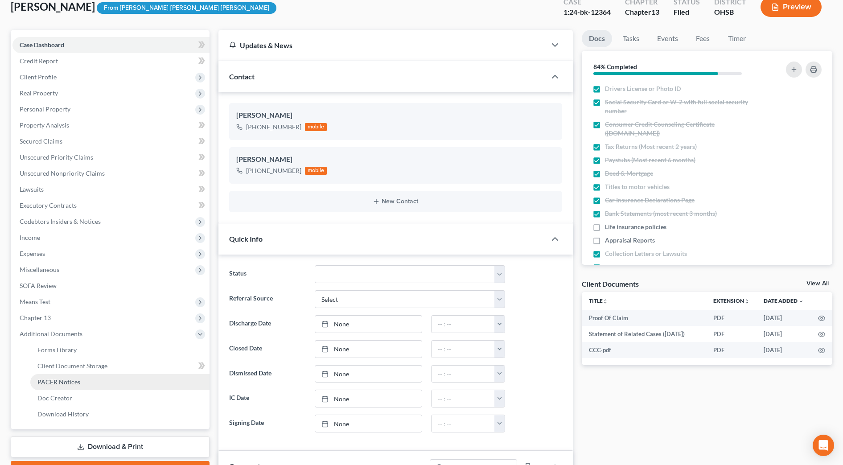
click at [68, 380] on span "PACER Notices" at bounding box center [58, 382] width 43 height 8
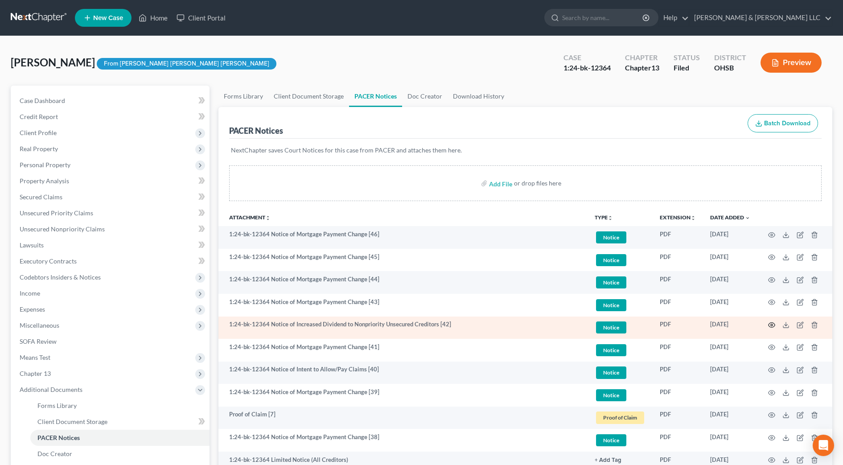
click at [771, 323] on icon "button" at bounding box center [771, 324] width 7 height 7
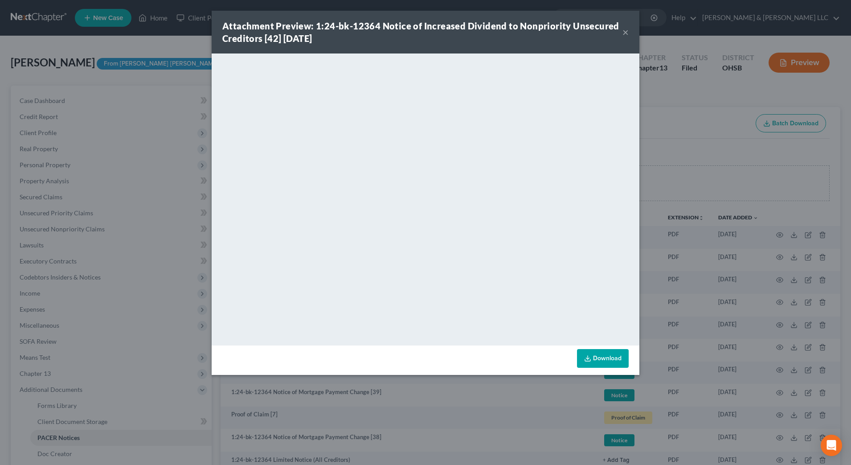
click at [625, 32] on button "×" at bounding box center [626, 32] width 6 height 11
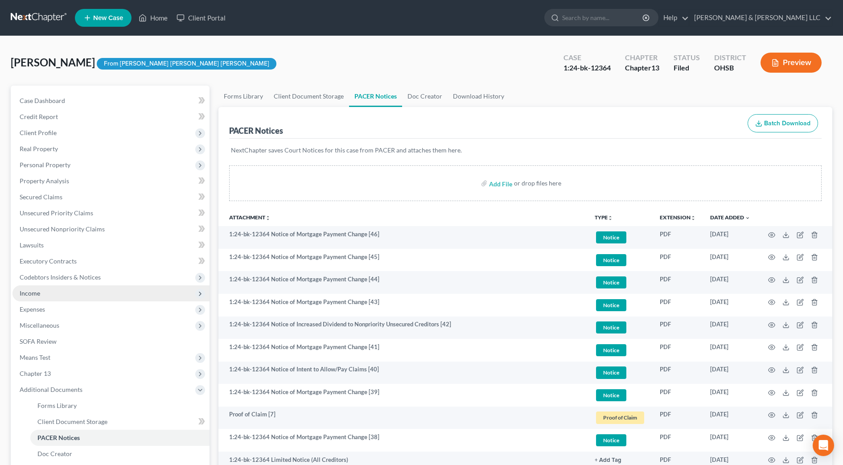
click at [47, 292] on span "Income" at bounding box center [110, 293] width 197 height 16
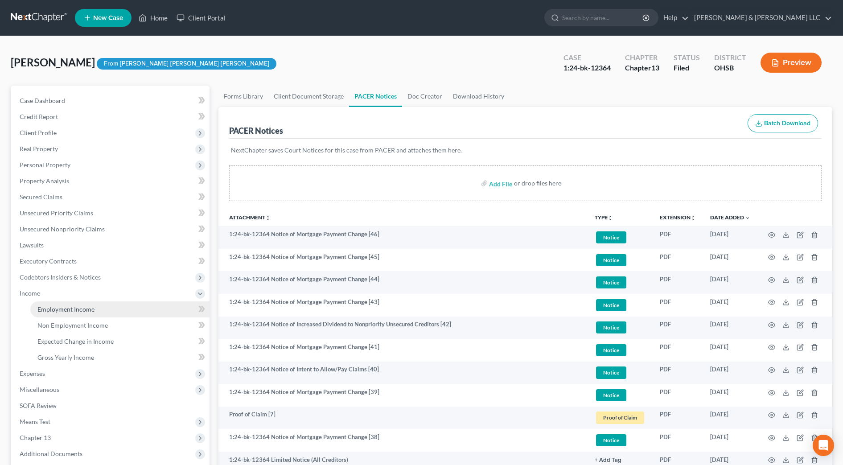
click at [52, 308] on span "Employment Income" at bounding box center [65, 309] width 57 height 8
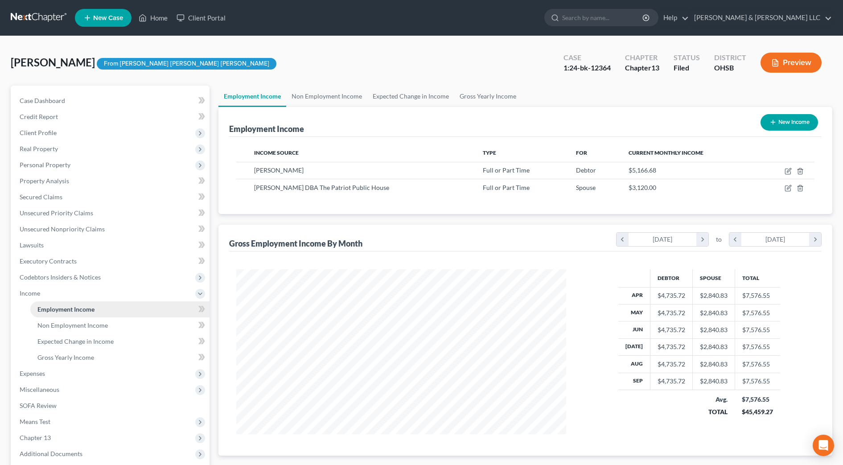
scroll to position [165, 348]
click at [53, 152] on span "Real Property" at bounding box center [110, 149] width 197 height 16
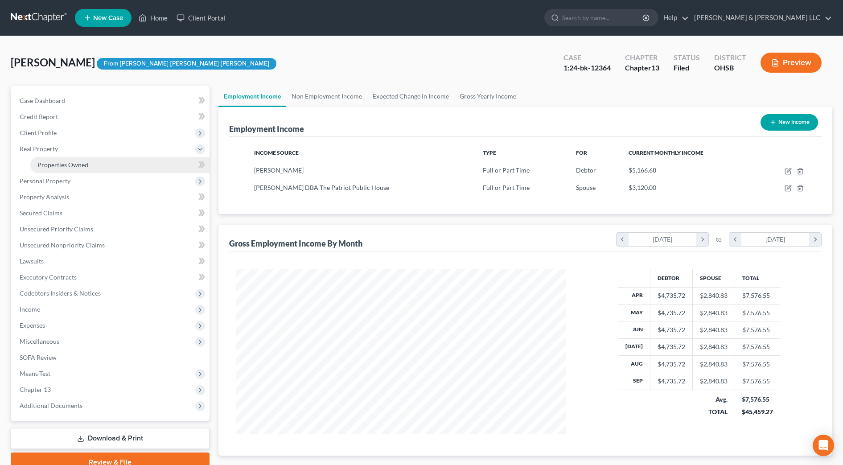
click at [58, 162] on span "Properties Owned" at bounding box center [62, 165] width 51 height 8
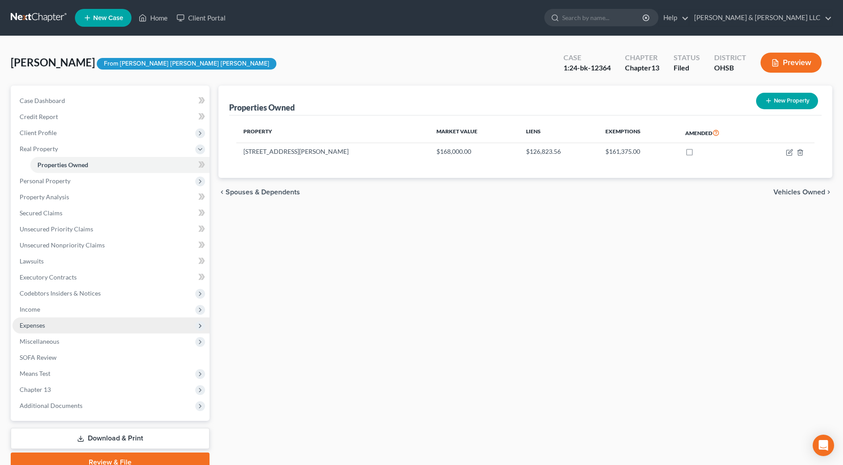
click at [47, 326] on span "Expenses" at bounding box center [110, 325] width 197 height 16
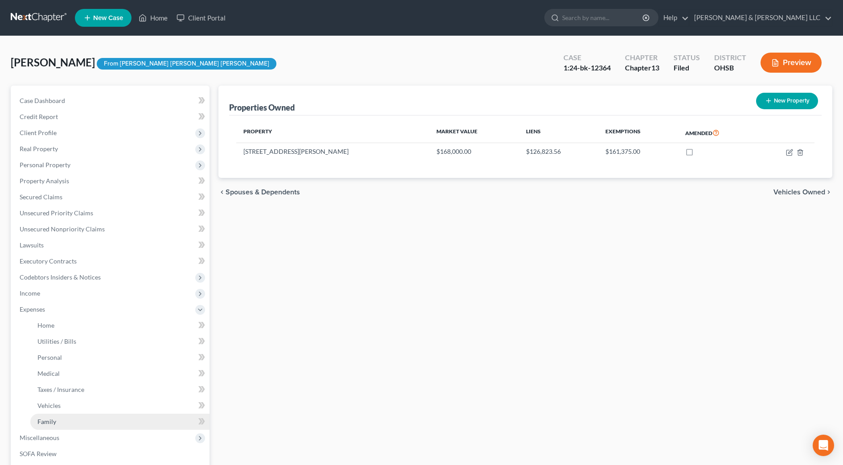
click at [65, 420] on link "Family" at bounding box center [119, 422] width 179 height 16
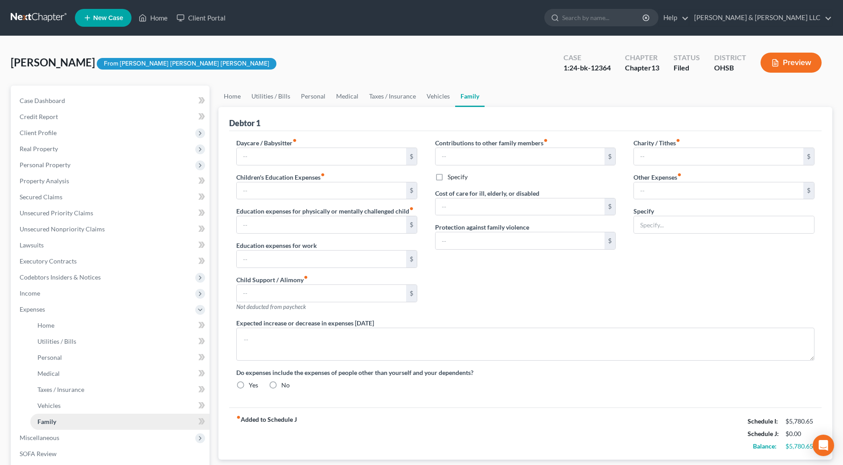
type input "800.00"
type input "150.00"
type input "0.00"
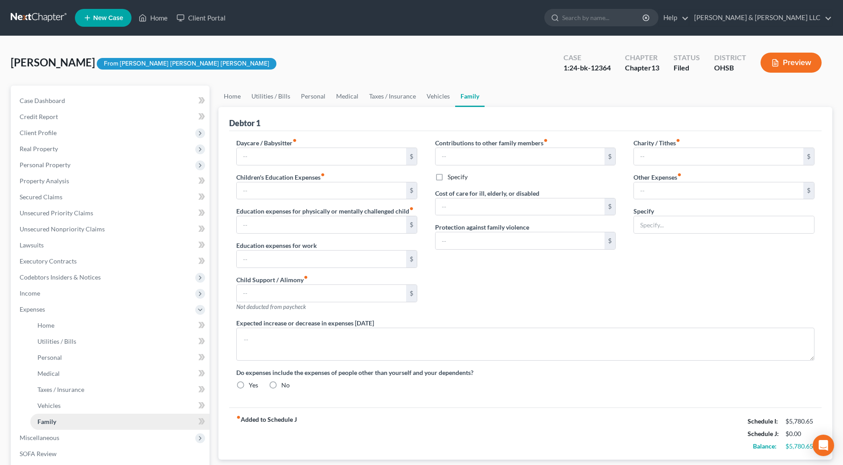
type input "0.00"
type input "320.00"
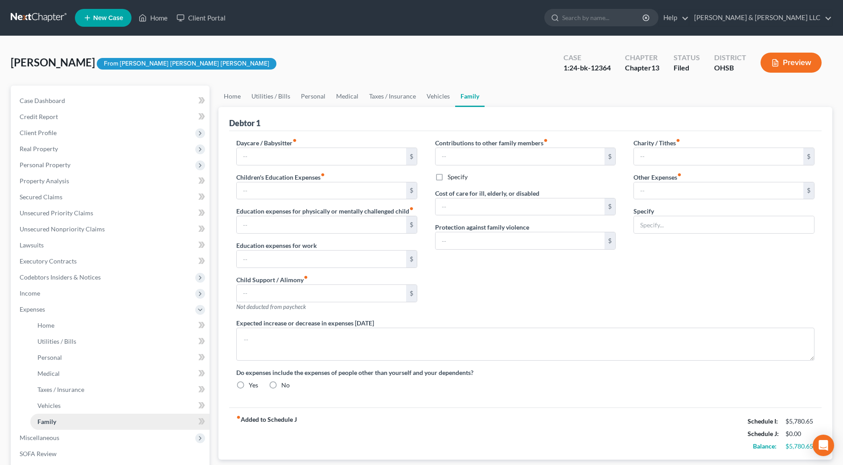
type input "Spouse debt payments (vehicle and rent to own)"
type textarea "Childcare includes babysitter and preschool fees. Gas expense is higher given m…"
radio input "true"
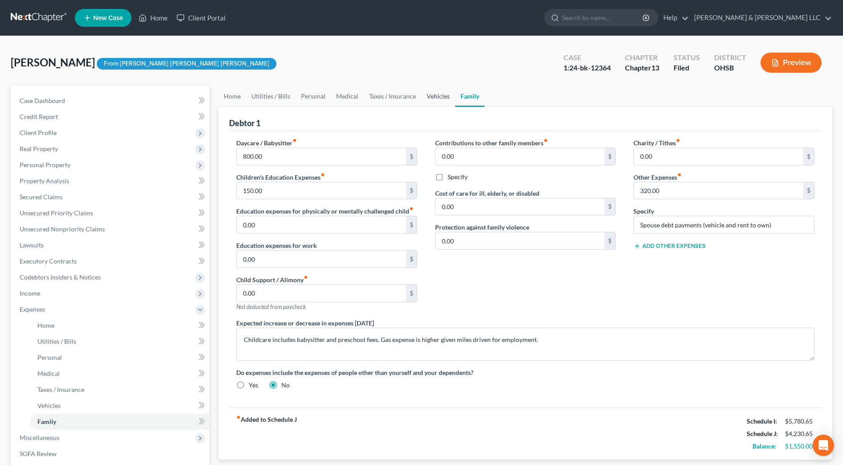
click at [438, 97] on link "Vehicles" at bounding box center [438, 96] width 34 height 21
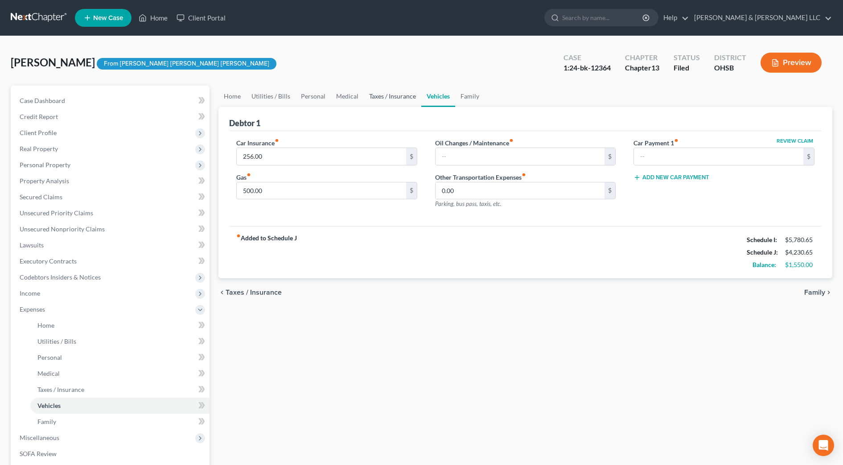
click at [407, 98] on link "Taxes / Insurance" at bounding box center [393, 96] width 58 height 21
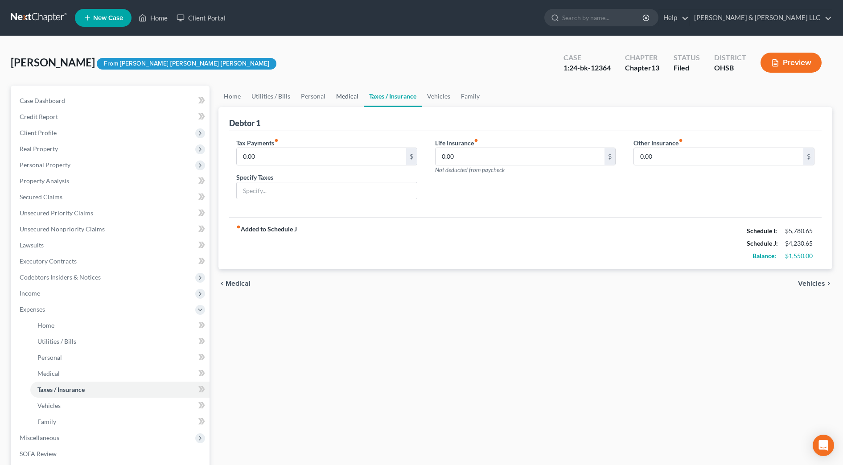
click at [331, 97] on link "Medical" at bounding box center [347, 96] width 33 height 21
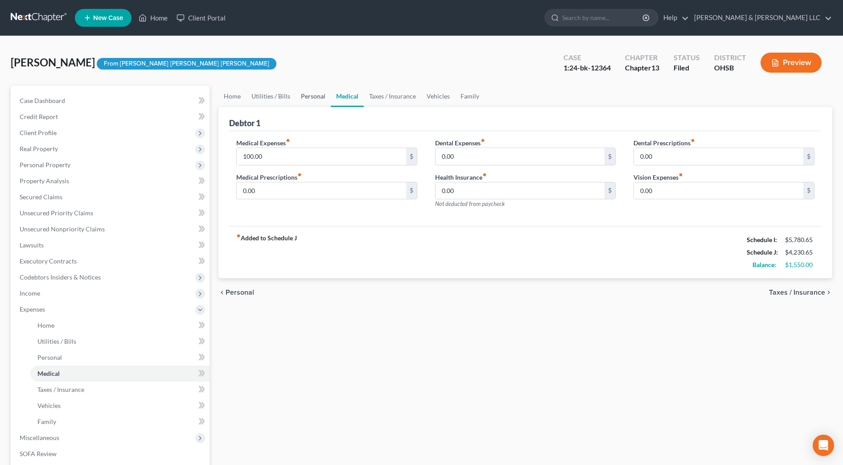
click at [301, 96] on link "Personal" at bounding box center [313, 96] width 35 height 21
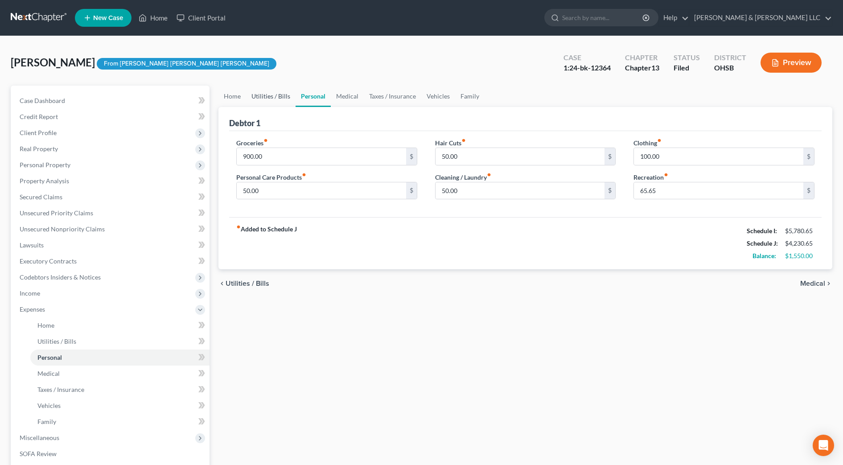
click at [275, 96] on link "Utilities / Bills" at bounding box center [270, 96] width 49 height 21
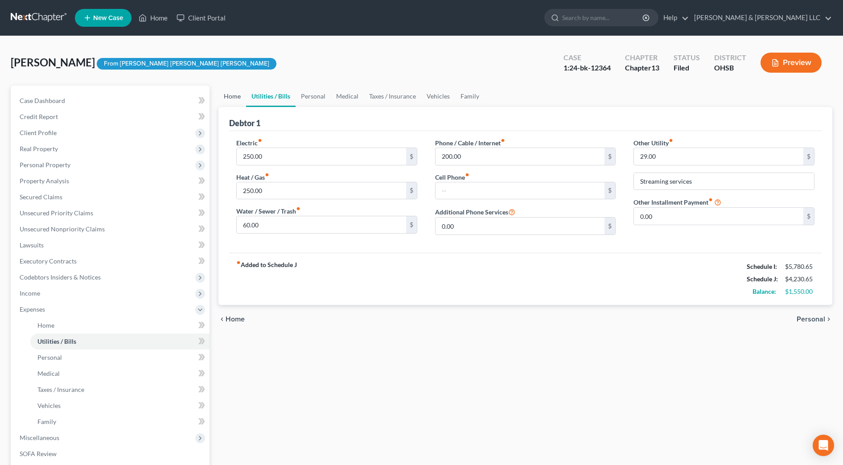
click at [229, 96] on link "Home" at bounding box center [232, 96] width 28 height 21
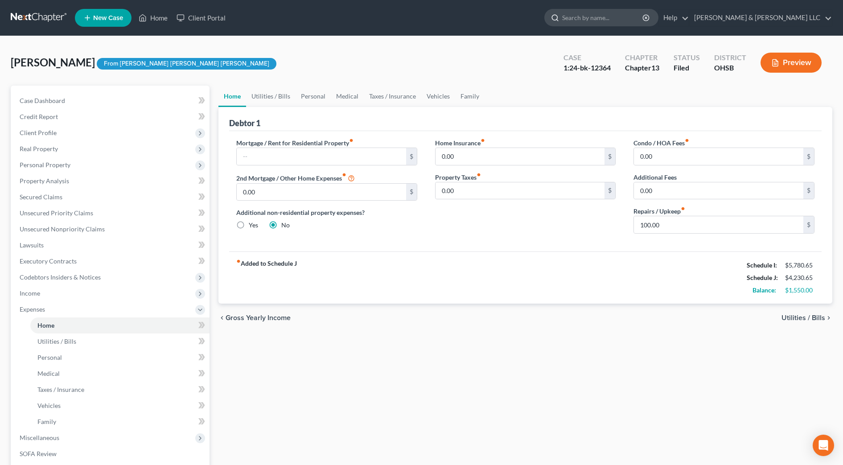
click at [621, 18] on input "search" at bounding box center [603, 17] width 82 height 16
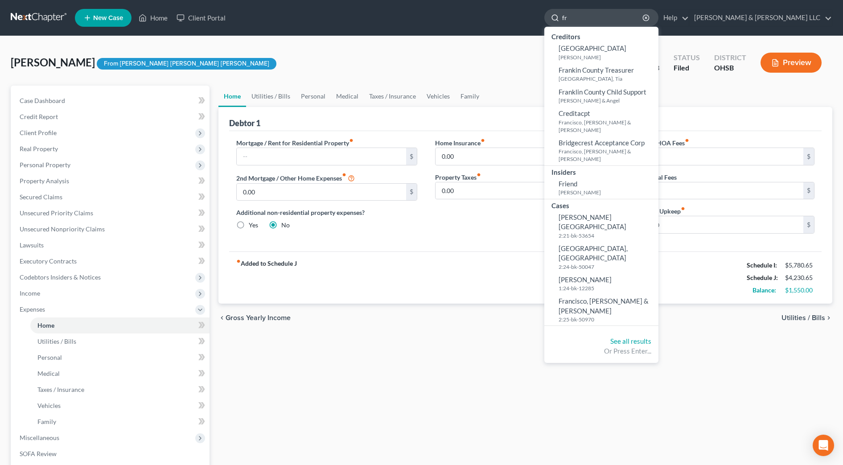
type input "f"
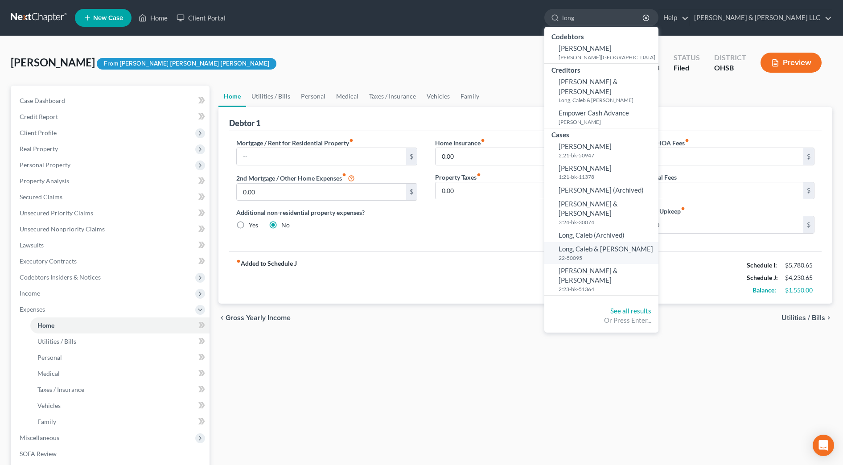
type input "long"
click at [638, 245] on span "Long, Caleb & [PERSON_NAME]" at bounding box center [606, 249] width 95 height 8
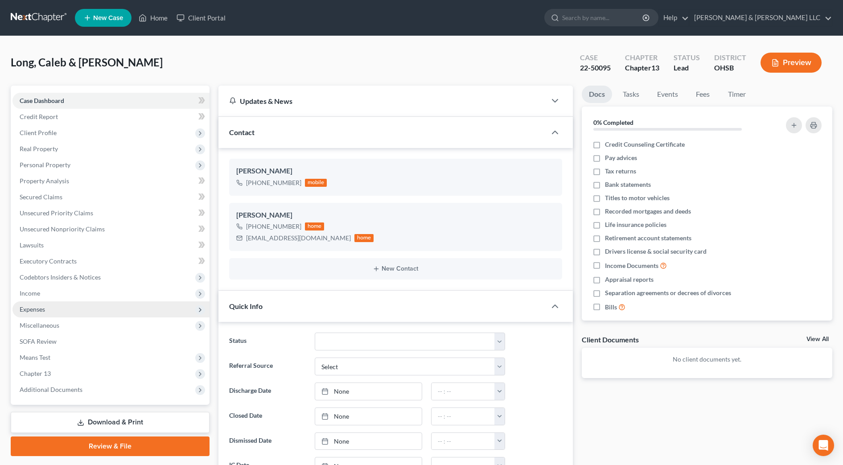
click at [66, 308] on span "Expenses" at bounding box center [110, 309] width 197 height 16
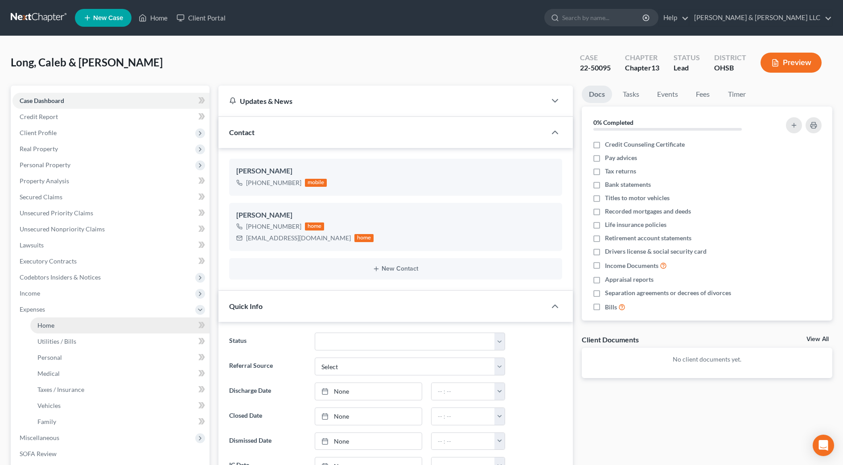
click at [66, 322] on link "Home" at bounding box center [119, 325] width 179 height 16
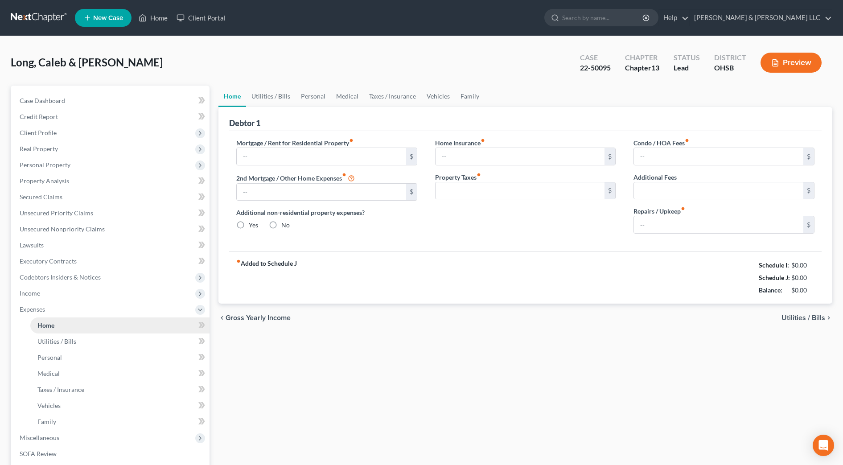
type input "1,573.00"
type input "0.00"
radio input "true"
type input "0.00"
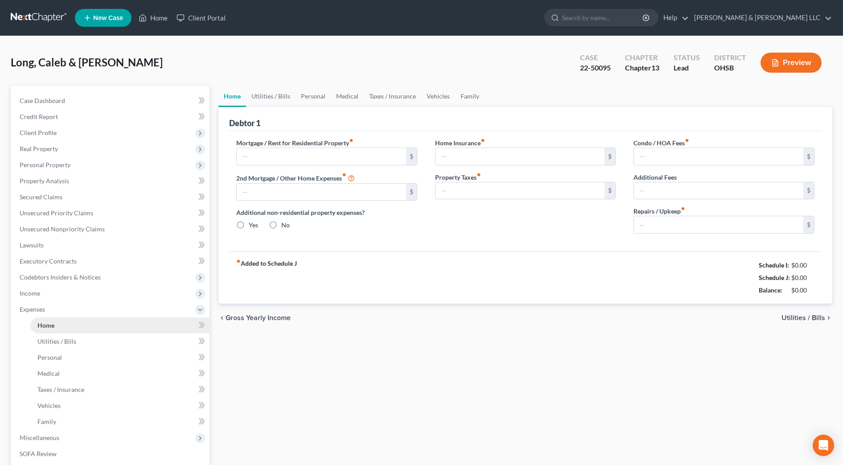
type input "50.00"
type input "0.00"
type input "385.00"
click at [644, 22] on input "search" at bounding box center [603, 17] width 82 height 16
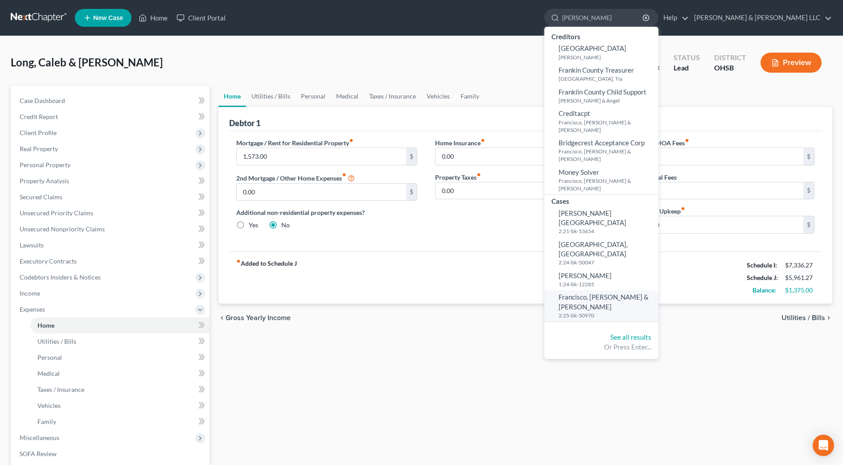
type input "[PERSON_NAME]"
click at [634, 290] on link "Francisco, [PERSON_NAME] & Shantral 2:25-bk-50970" at bounding box center [601, 305] width 114 height 31
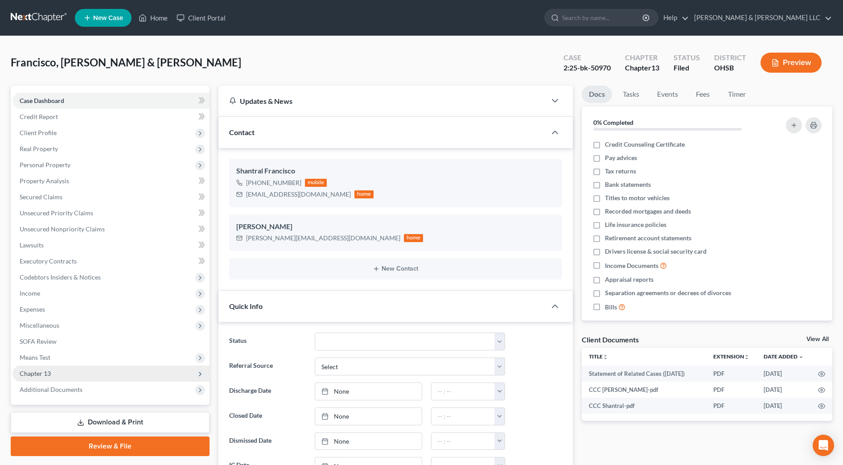
scroll to position [539, 0]
click at [77, 396] on span "Additional Documents" at bounding box center [110, 390] width 197 height 16
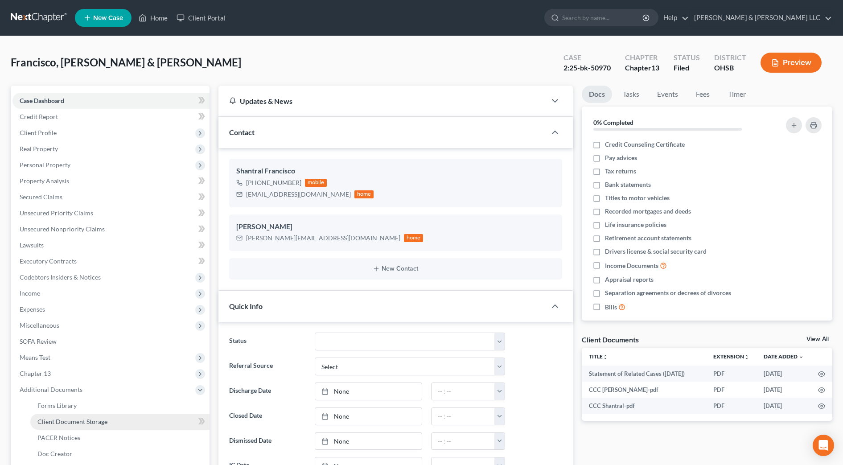
scroll to position [111, 0]
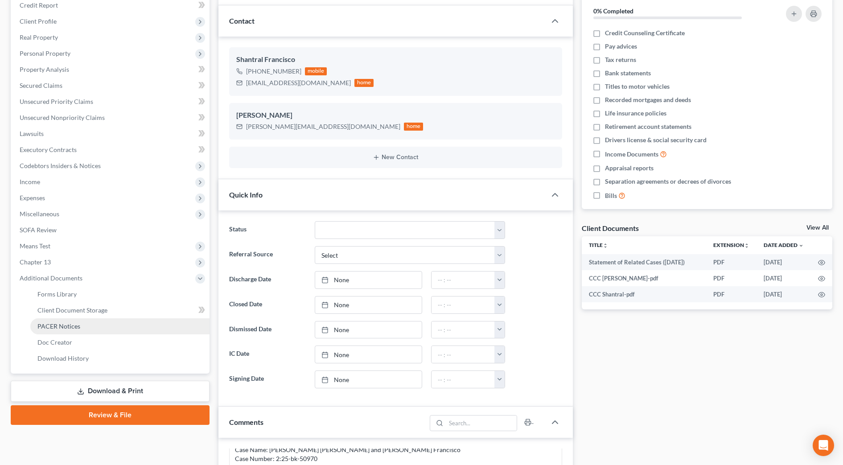
click at [116, 331] on link "PACER Notices" at bounding box center [119, 326] width 179 height 16
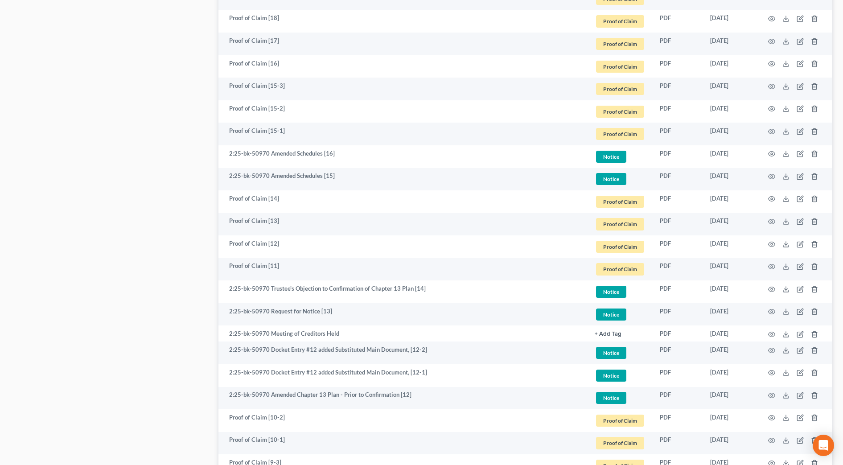
scroll to position [613, 0]
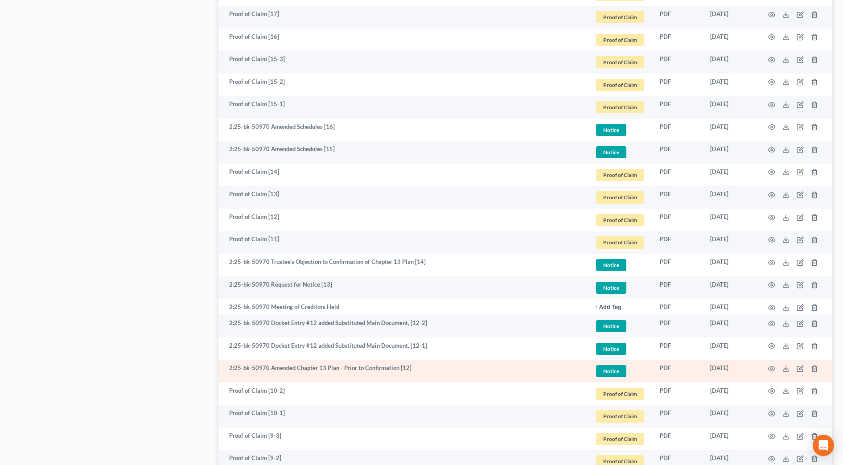
click at [781, 367] on td at bounding box center [794, 371] width 75 height 23
click at [774, 368] on icon "button" at bounding box center [771, 368] width 7 height 7
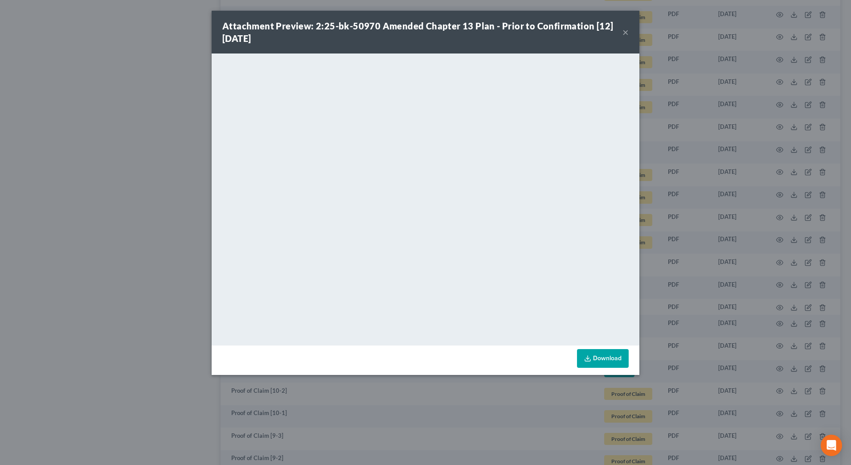
click at [624, 29] on button "×" at bounding box center [626, 32] width 6 height 11
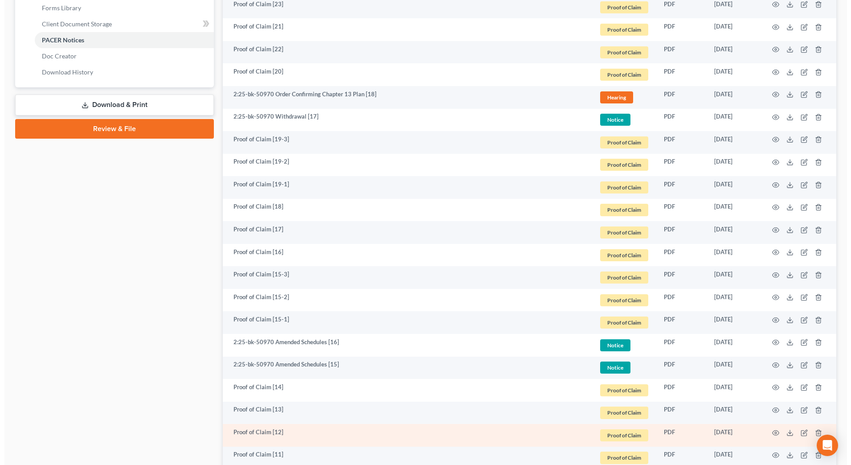
scroll to position [390, 0]
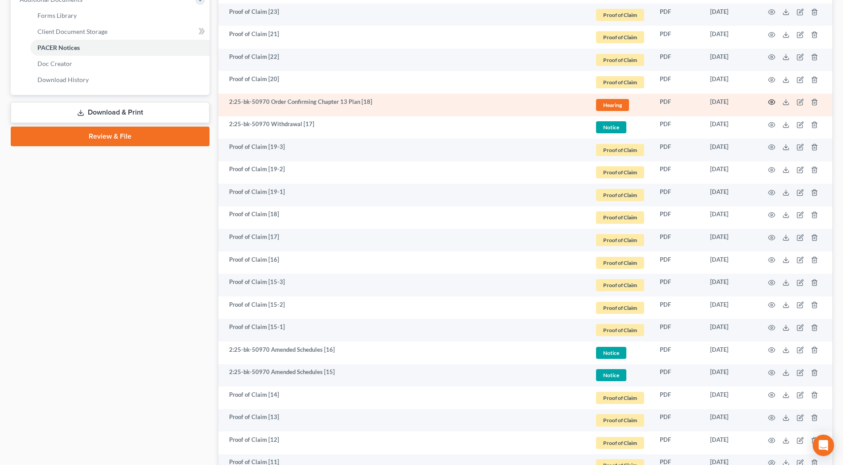
click at [771, 100] on icon "button" at bounding box center [772, 102] width 7 height 5
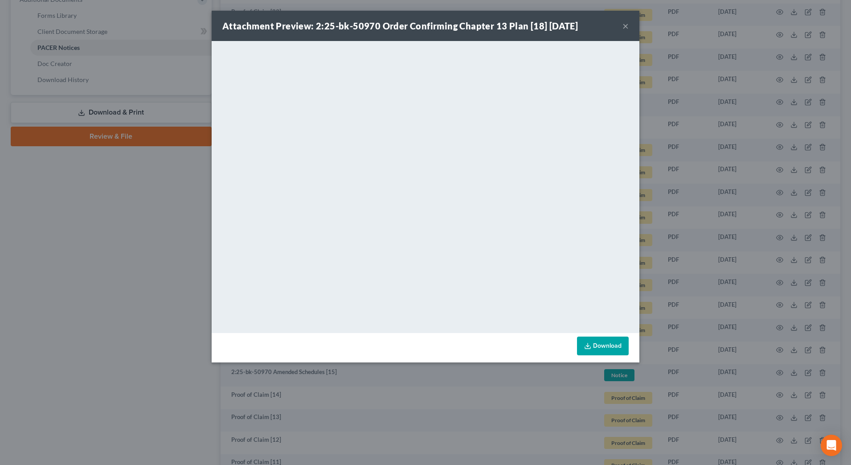
click at [626, 25] on div "Attachment Preview: 2:25-bk-50970 Order Confirming Chapter 13 Plan [18] [DATE] ×" at bounding box center [426, 26] width 428 height 30
drag, startPoint x: 625, startPoint y: 25, endPoint x: 613, endPoint y: 44, distance: 22.6
click at [625, 25] on button "×" at bounding box center [626, 26] width 6 height 11
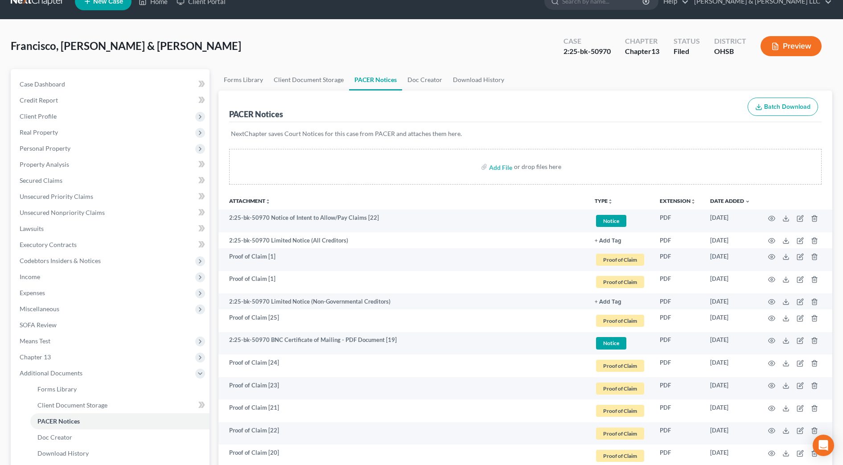
scroll to position [0, 0]
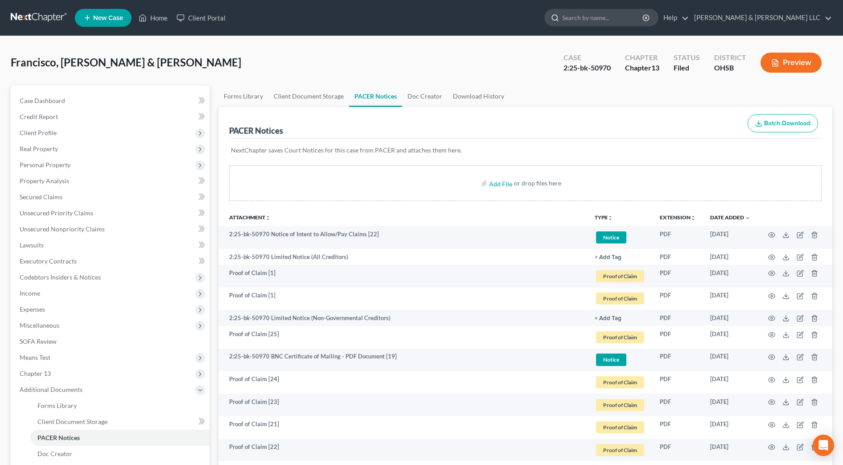
click at [642, 22] on input "search" at bounding box center [603, 17] width 82 height 16
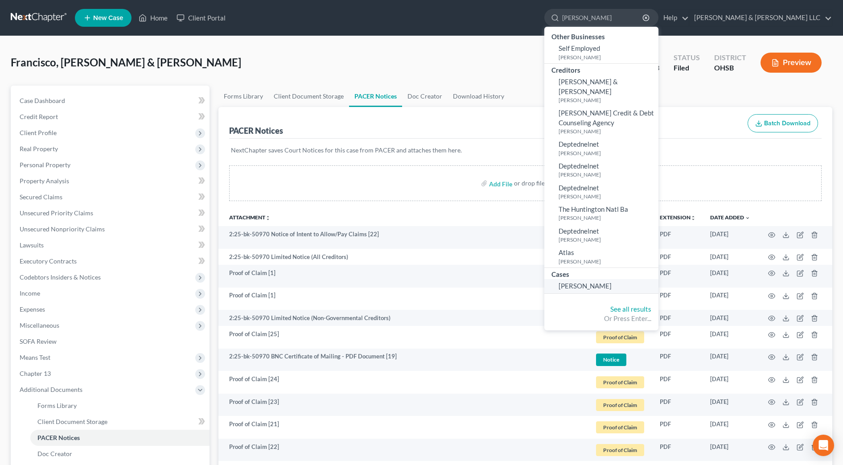
type input "[PERSON_NAME]"
click at [612, 282] on span "[PERSON_NAME]" at bounding box center [585, 286] width 53 height 8
select select "3"
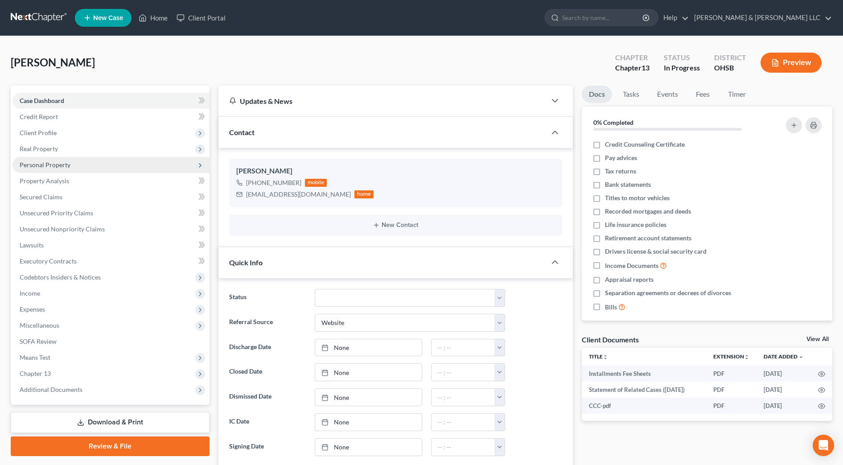
click at [58, 168] on span "Personal Property" at bounding box center [45, 165] width 51 height 8
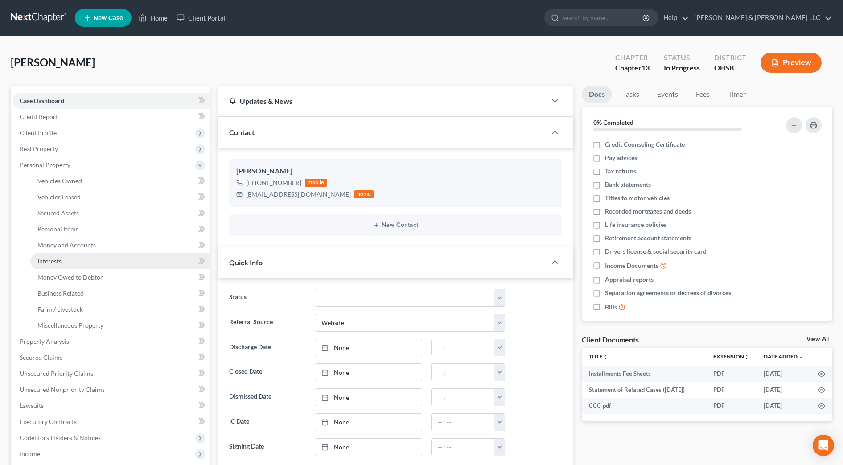
click at [62, 266] on link "Interests" at bounding box center [119, 261] width 179 height 16
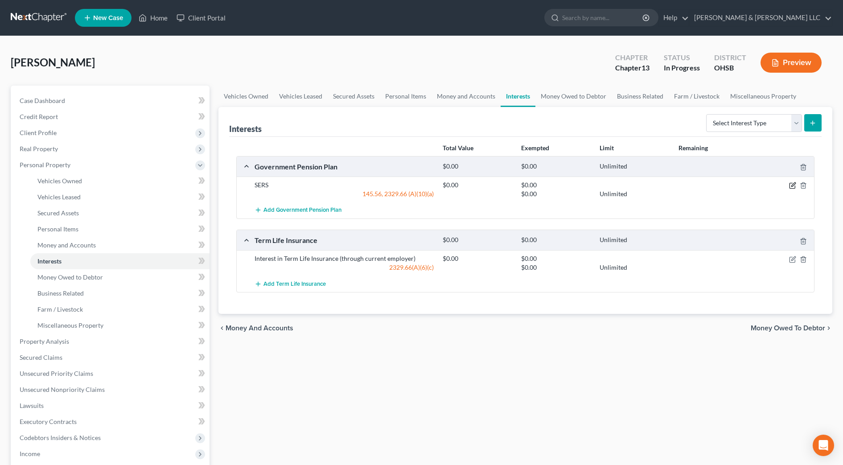
click at [795, 184] on icon "button" at bounding box center [793, 185] width 4 height 4
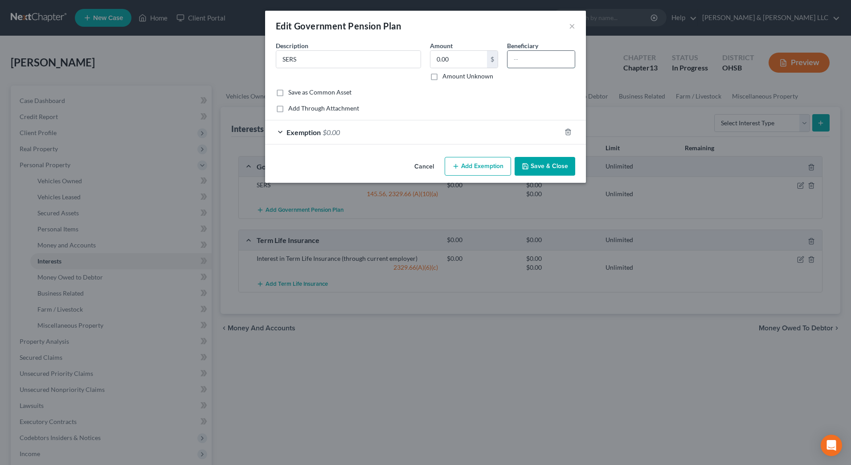
click at [537, 63] on input "text" at bounding box center [541, 59] width 67 height 17
type input "SERS"
type input "3,104.38"
click at [451, 142] on div "Exemption $0.00" at bounding box center [413, 132] width 296 height 24
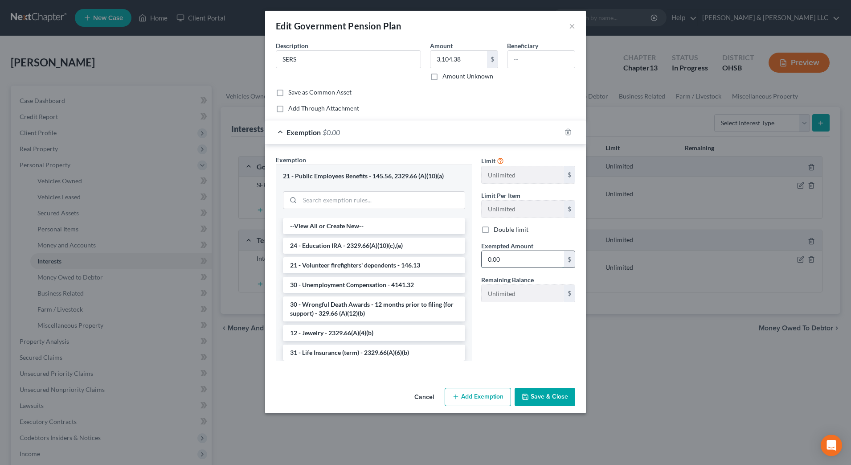
click at [532, 255] on input "0.00" at bounding box center [523, 259] width 82 height 17
type input "3,104.38"
click at [548, 393] on button "Save & Close" at bounding box center [545, 397] width 61 height 19
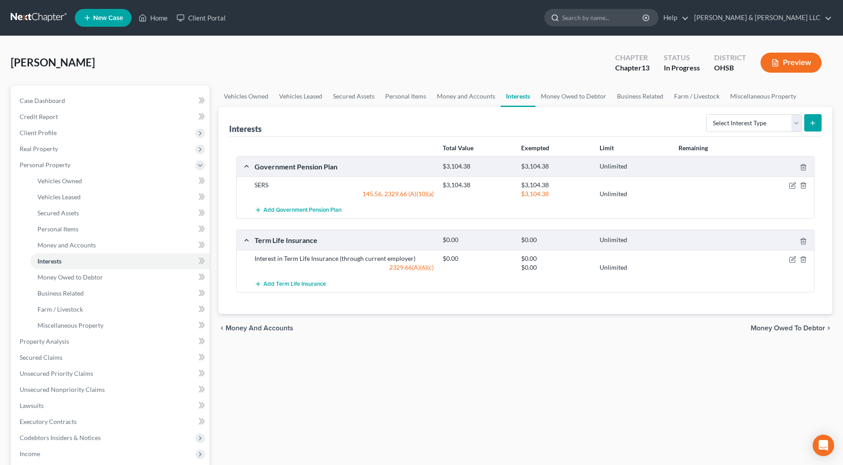
click at [629, 13] on input "search" at bounding box center [603, 17] width 82 height 16
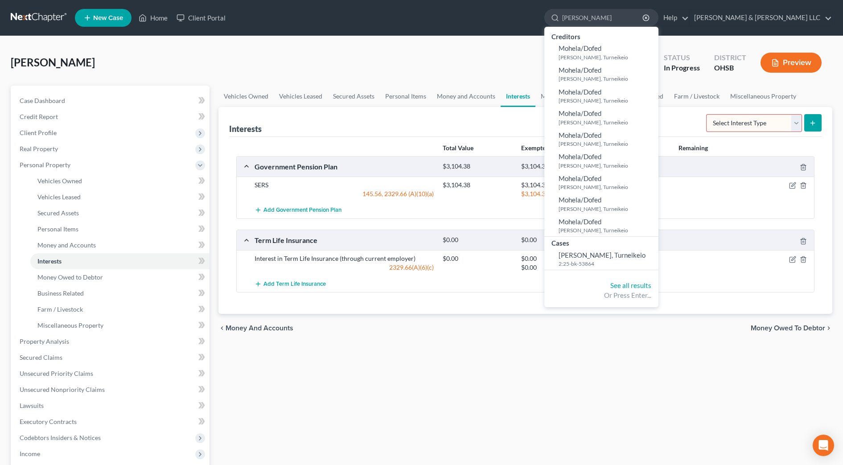
type input "[PERSON_NAME]"
click at [646, 252] on span "[PERSON_NAME], Turneikeio" at bounding box center [602, 255] width 87 height 8
